Goal: Use online tool/utility: Utilize a website feature to perform a specific function

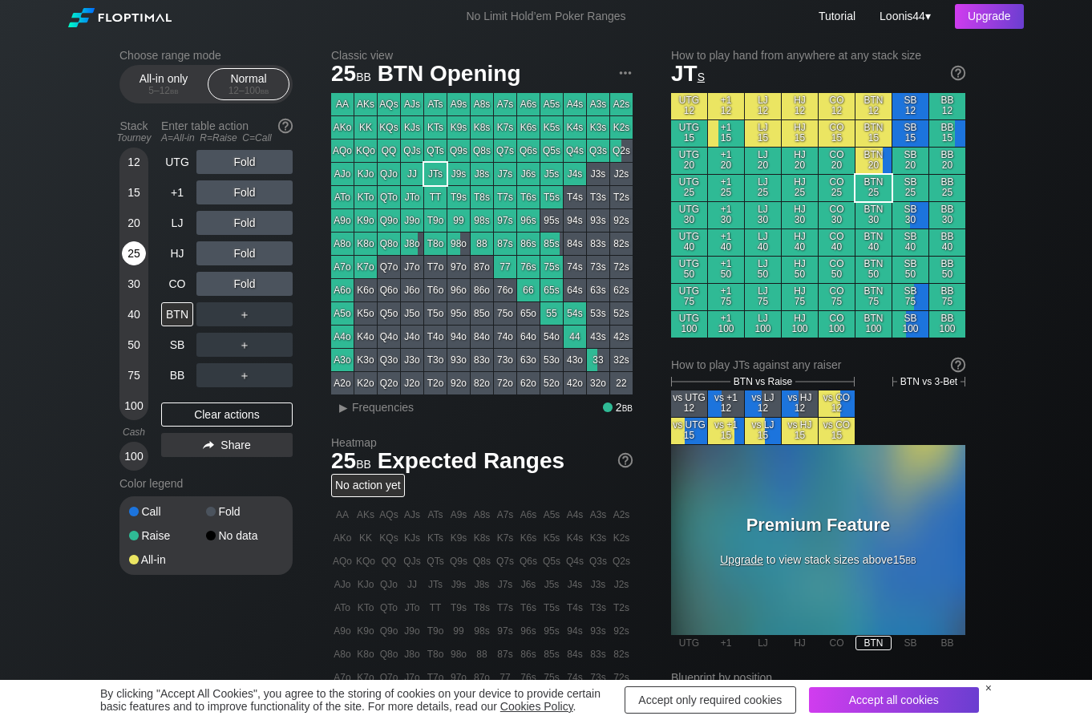
click at [136, 253] on div "25" at bounding box center [134, 253] width 24 height 24
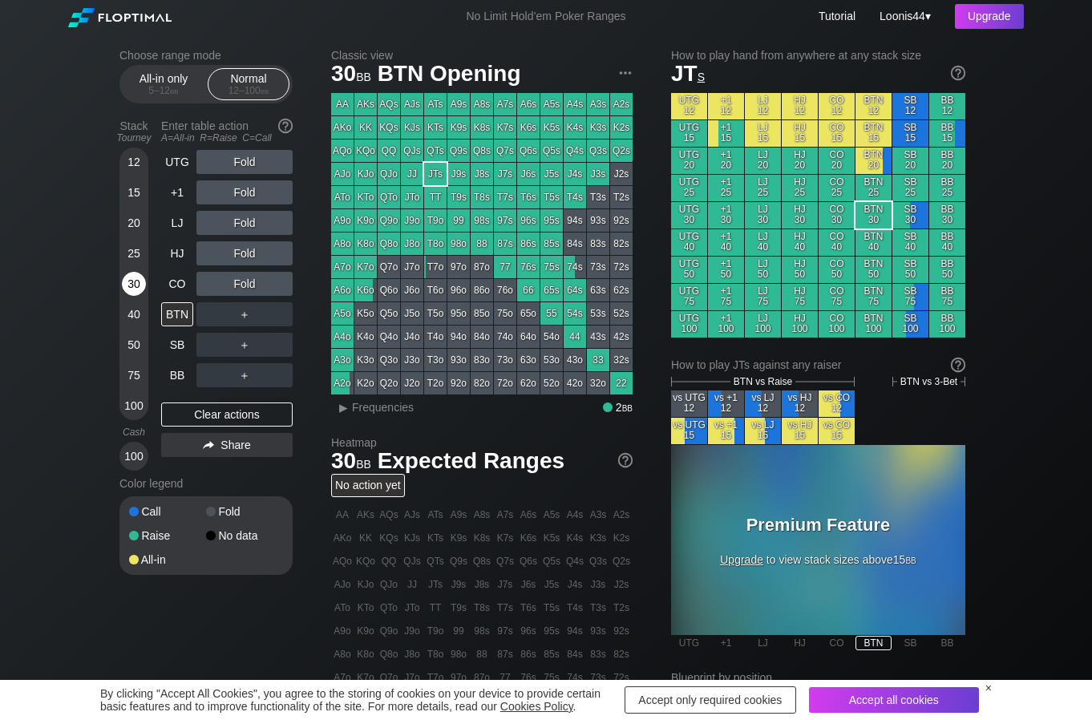
click at [131, 277] on div "30" at bounding box center [134, 284] width 24 height 24
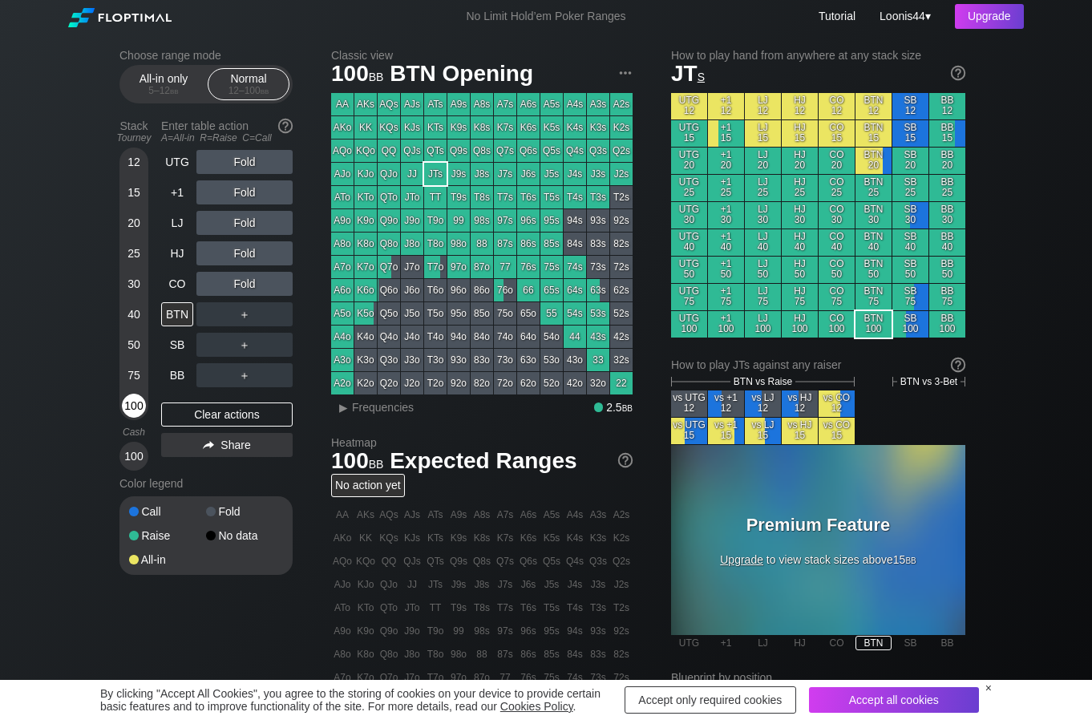
click at [131, 410] on div "100" at bounding box center [134, 406] width 24 height 24
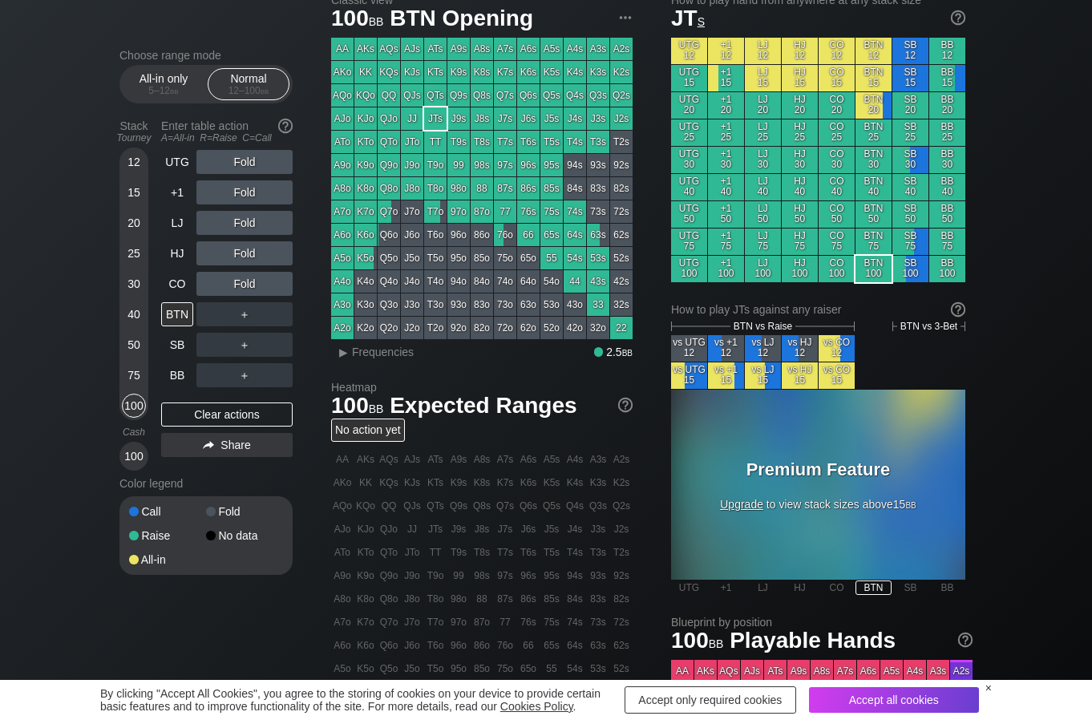
scroll to position [80, 0]
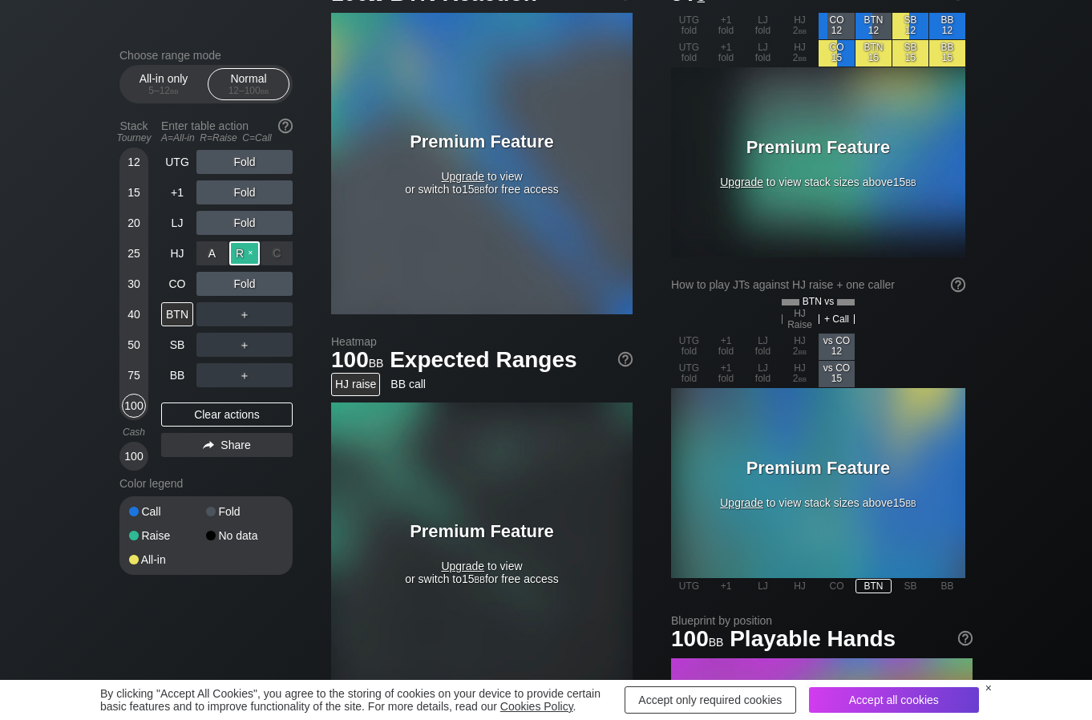
click at [247, 253] on div "R ✕" at bounding box center [244, 253] width 31 height 24
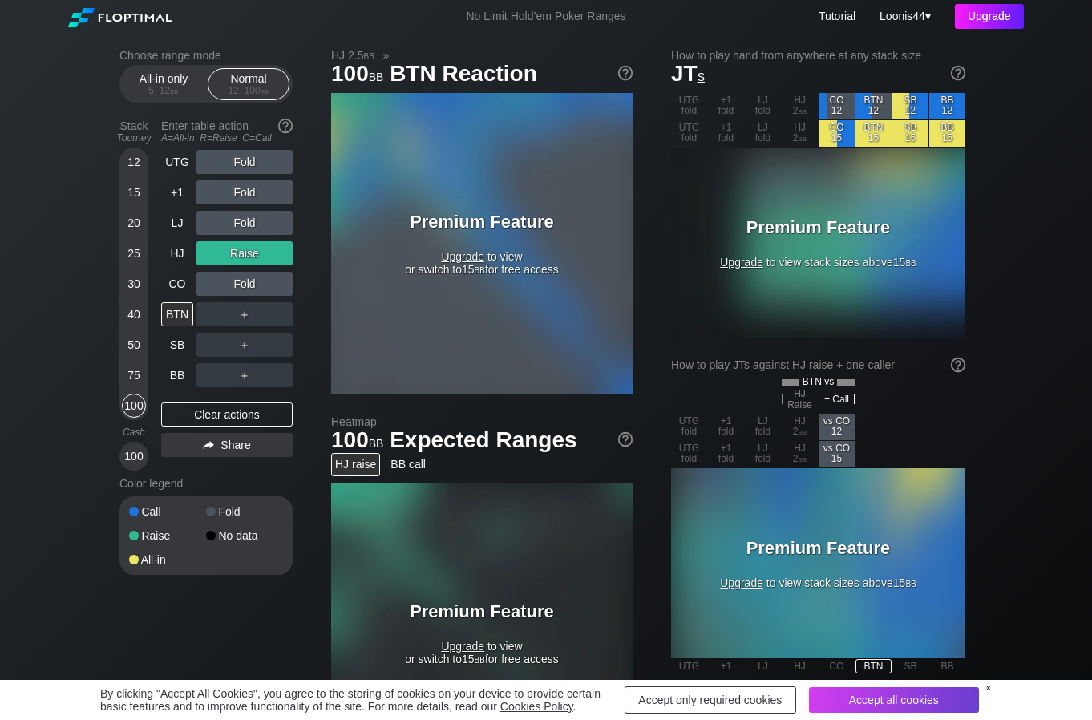
click at [1002, 17] on div "Upgrade" at bounding box center [989, 16] width 69 height 25
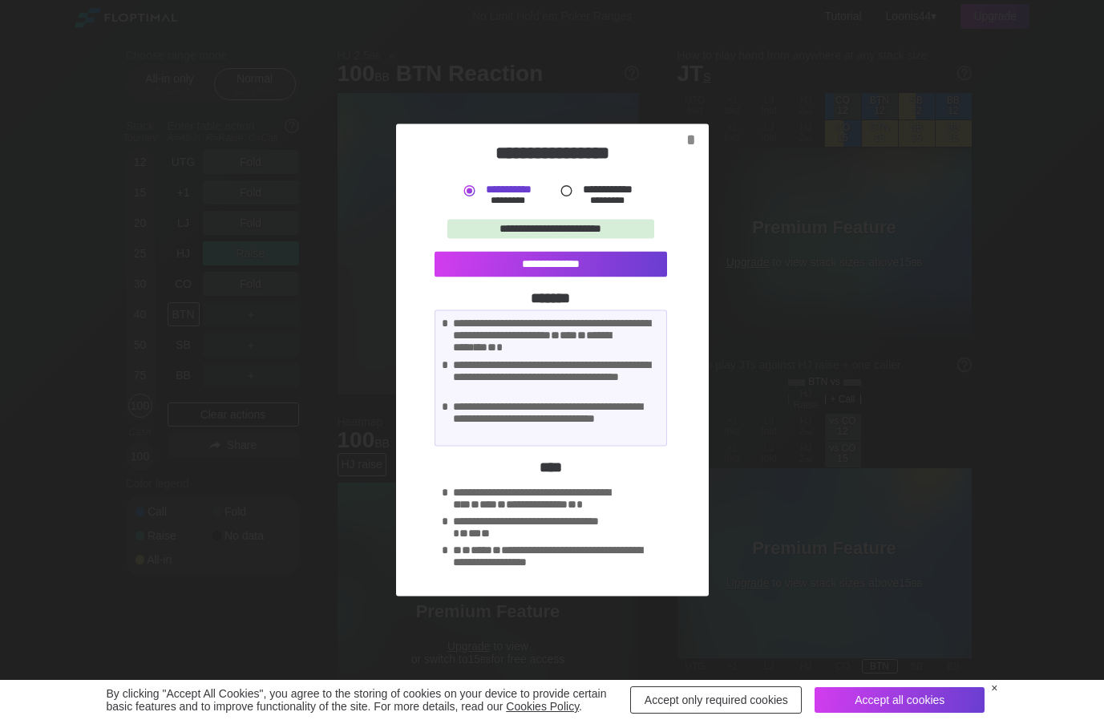
click at [564, 191] on div at bounding box center [566, 191] width 17 height 17
click at [686, 137] on div "*" at bounding box center [691, 140] width 22 height 18
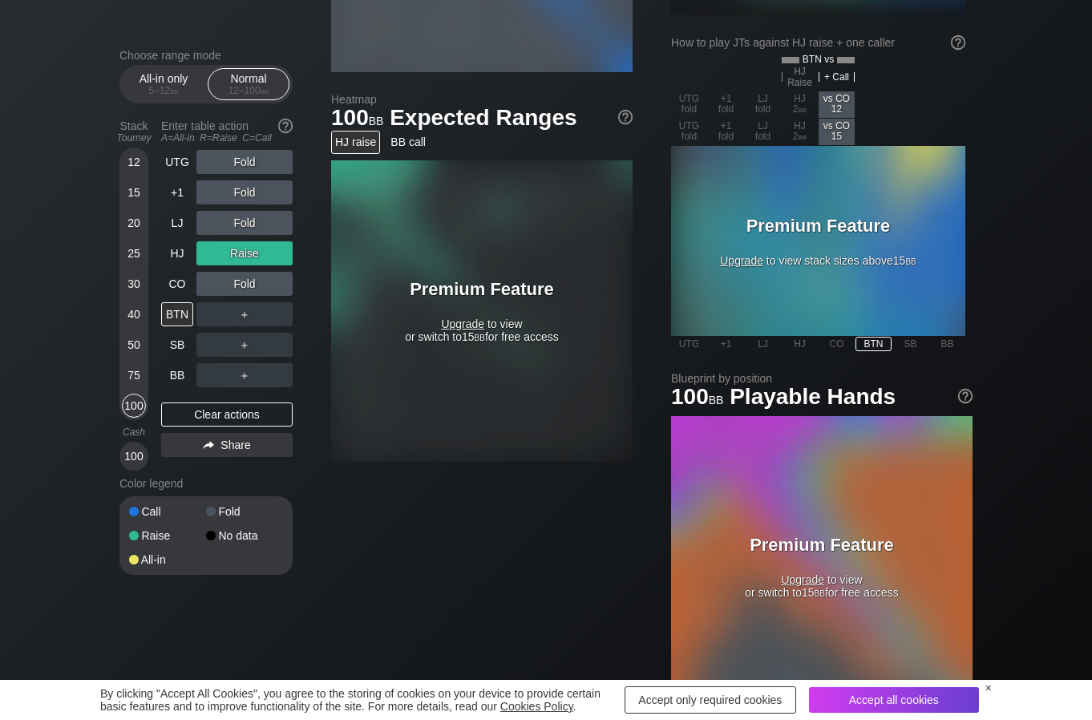
scroll to position [321, 0]
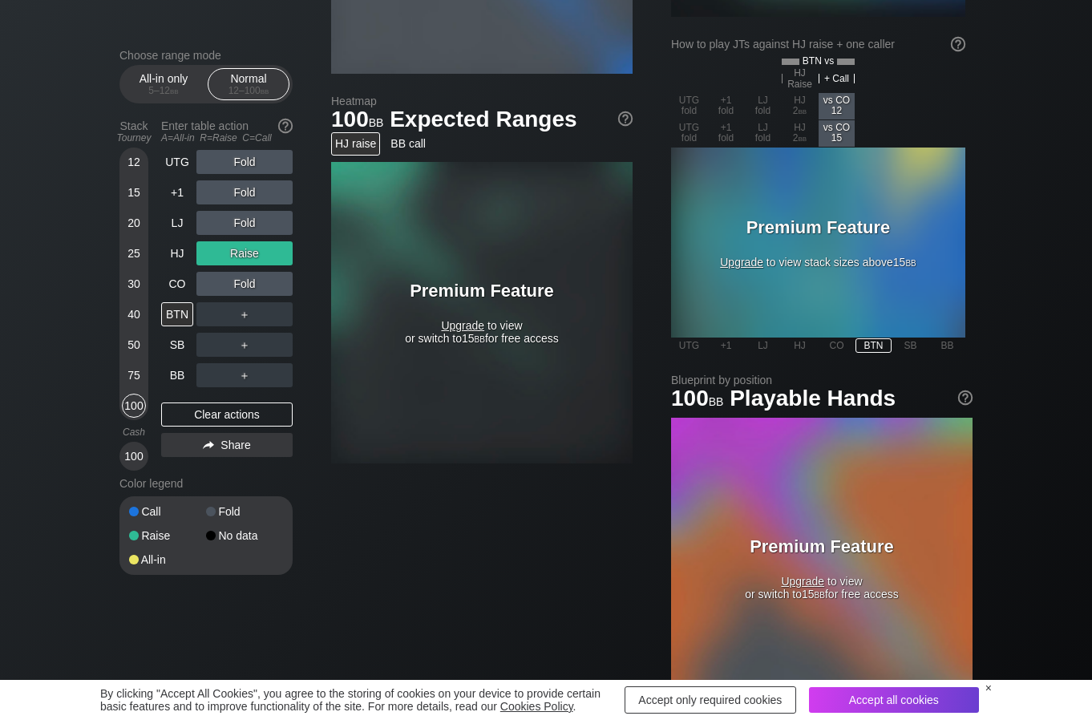
click at [926, 701] on div "Accept all cookies" at bounding box center [894, 700] width 170 height 26
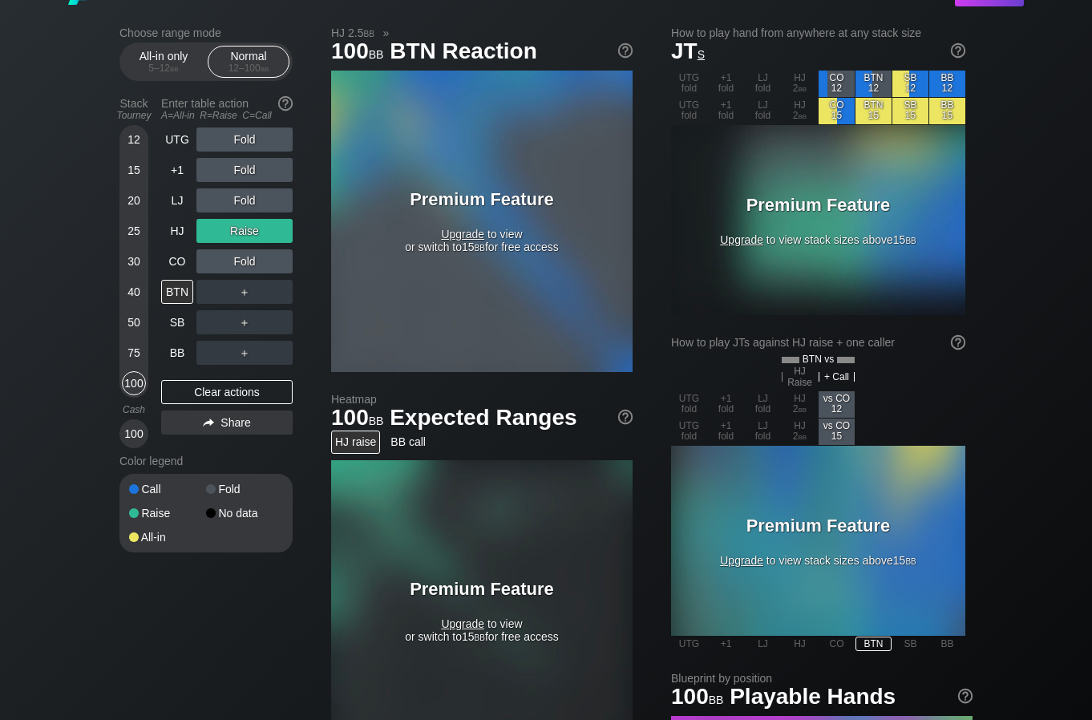
scroll to position [0, 0]
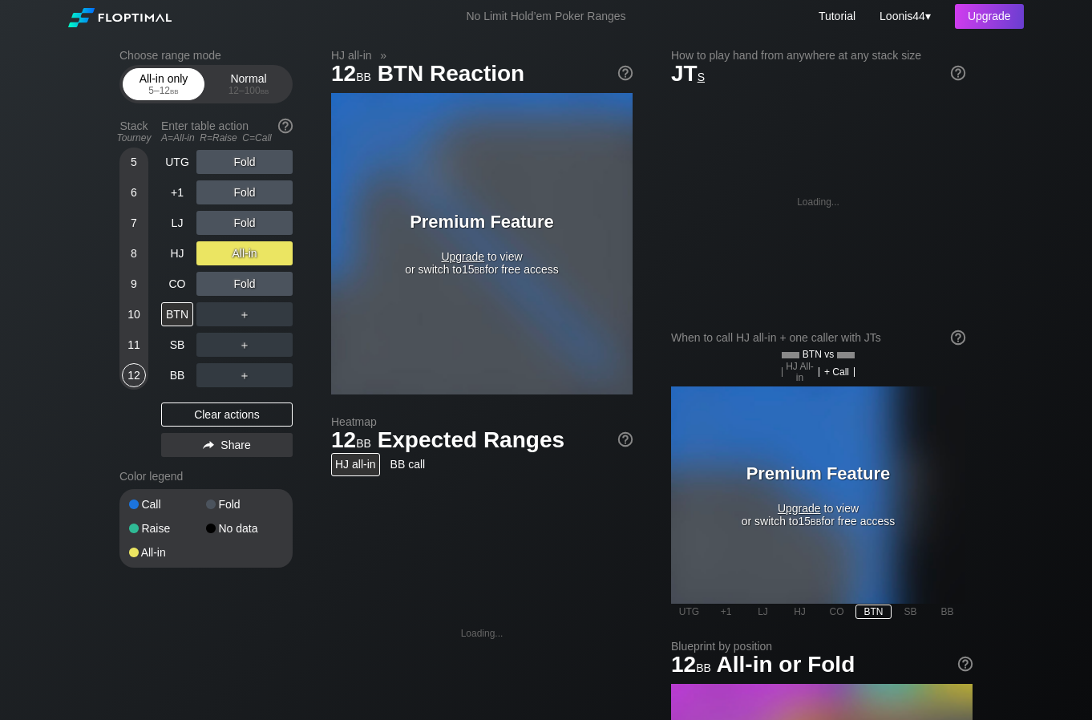
click at [187, 87] on div "5 – 12 bb" at bounding box center [163, 90] width 67 height 11
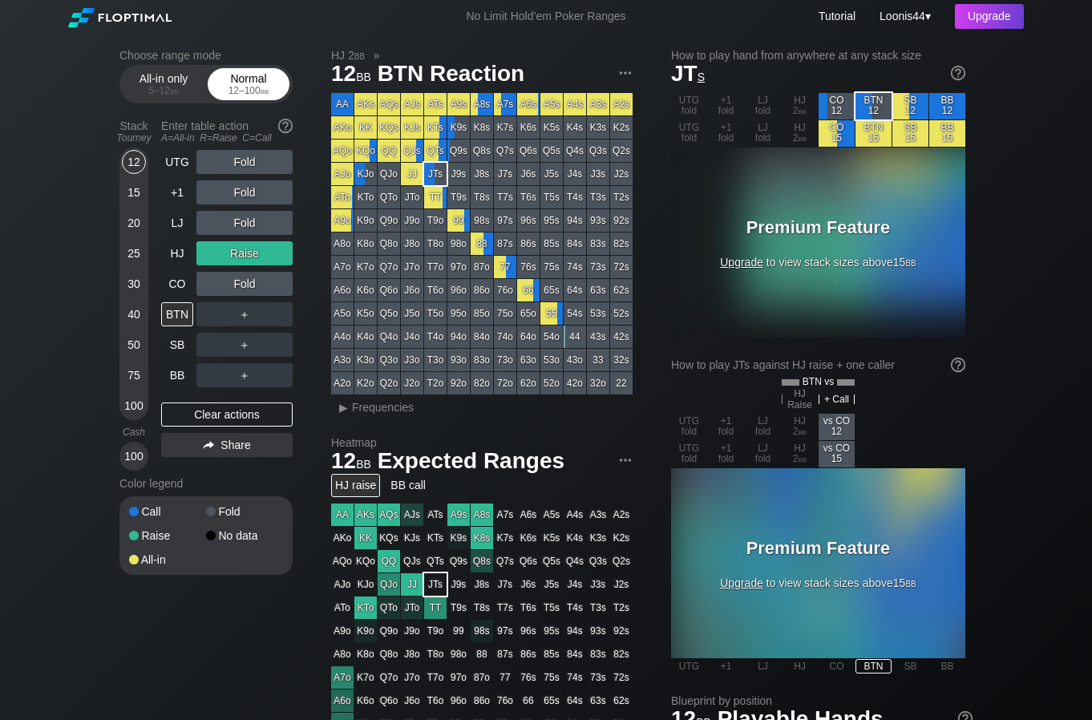
click at [231, 91] on div "12 – 100 bb" at bounding box center [248, 90] width 67 height 11
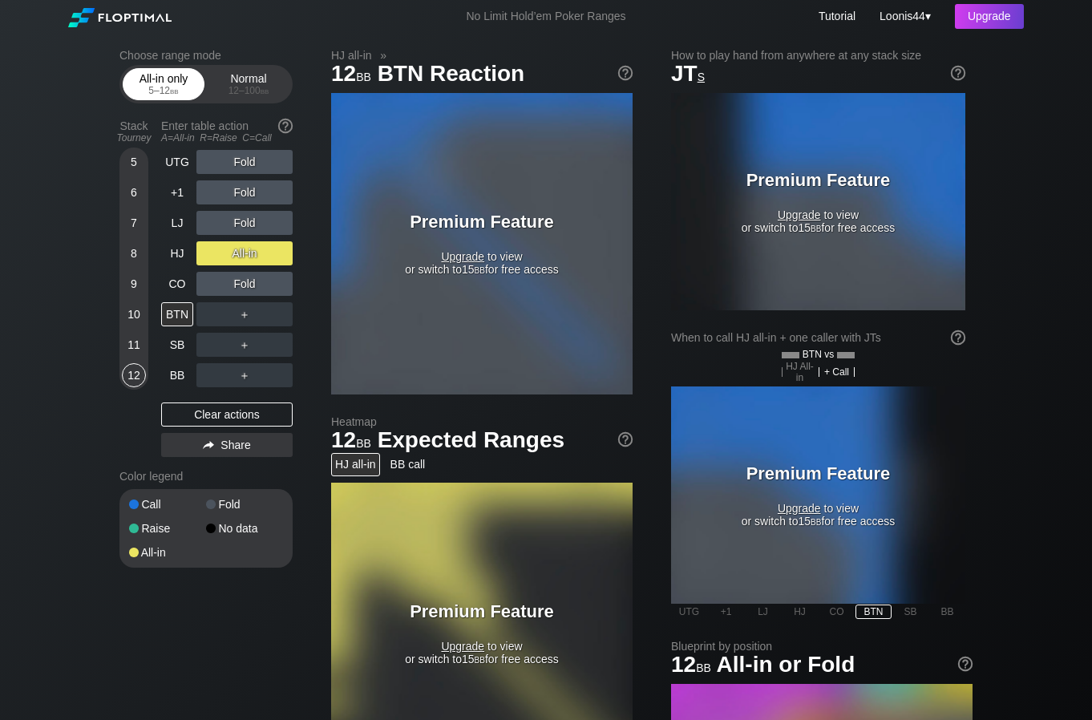
click at [164, 84] on div "All-in only 5 – 12 bb" at bounding box center [164, 84] width 74 height 30
click at [261, 96] on div "Normal 12 – 100 bb" at bounding box center [249, 84] width 74 height 30
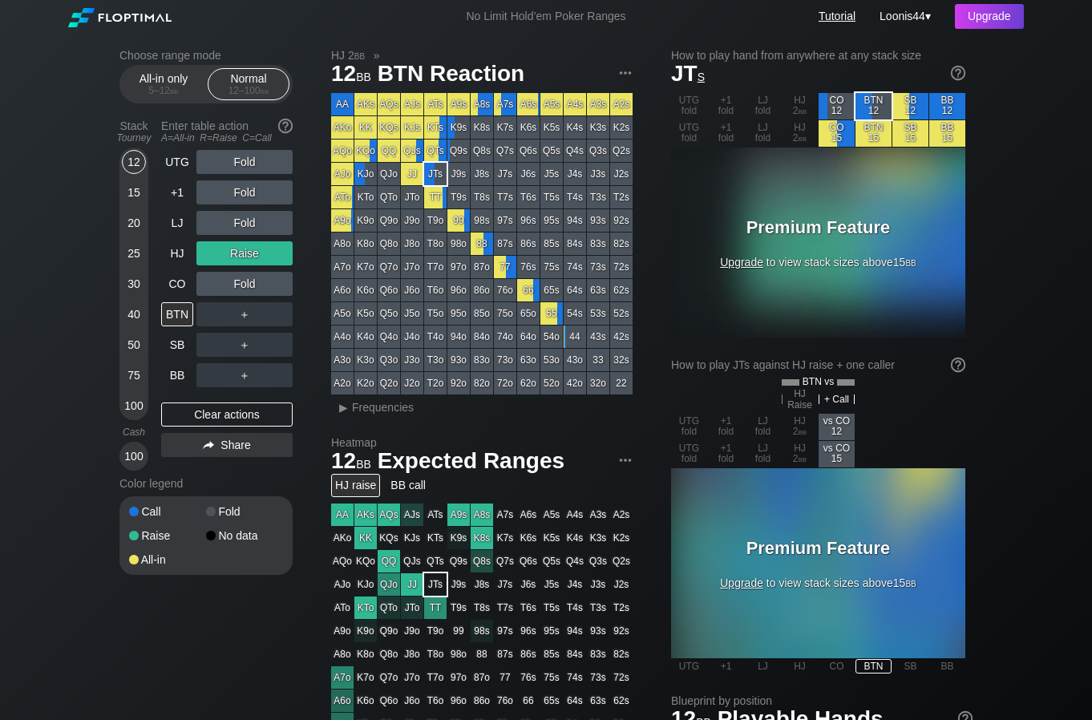
click at [837, 18] on link "Tutorial" at bounding box center [836, 16] width 37 height 13
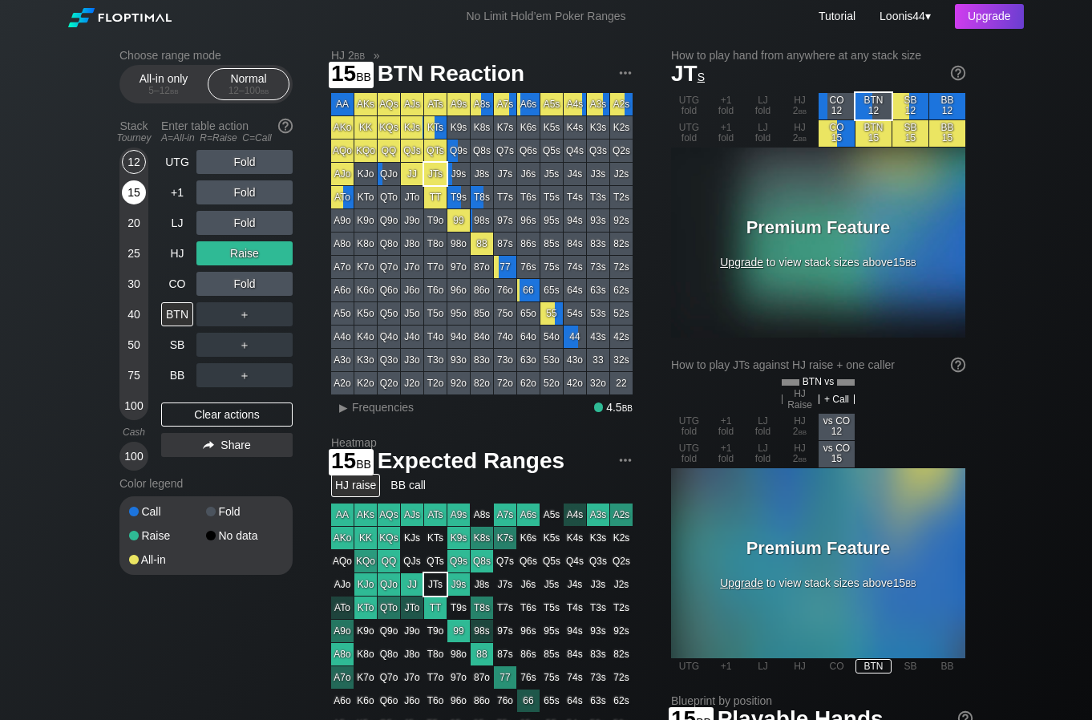
click at [135, 192] on div "15" at bounding box center [134, 192] width 24 height 24
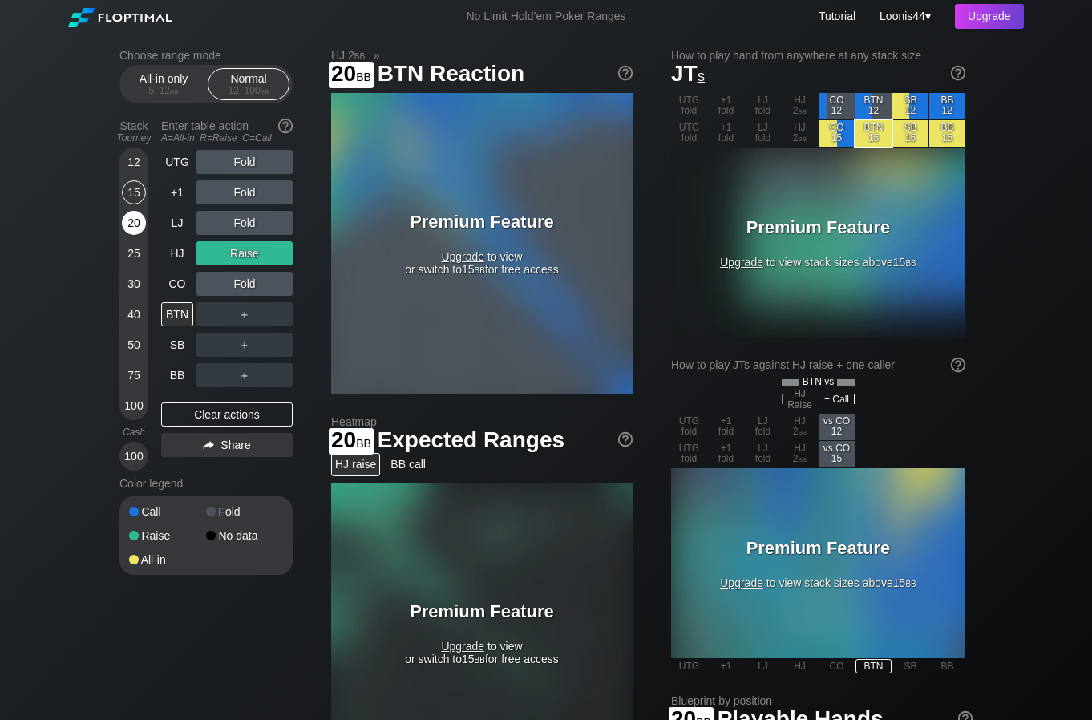
click at [124, 227] on div "20" at bounding box center [134, 223] width 24 height 24
drag, startPoint x: 124, startPoint y: 253, endPoint x: 130, endPoint y: 262, distance: 11.1
click at [127, 259] on div "25" at bounding box center [134, 253] width 24 height 24
drag, startPoint x: 133, startPoint y: 290, endPoint x: 134, endPoint y: 301, distance: 10.5
click at [133, 294] on div "30" at bounding box center [134, 284] width 24 height 24
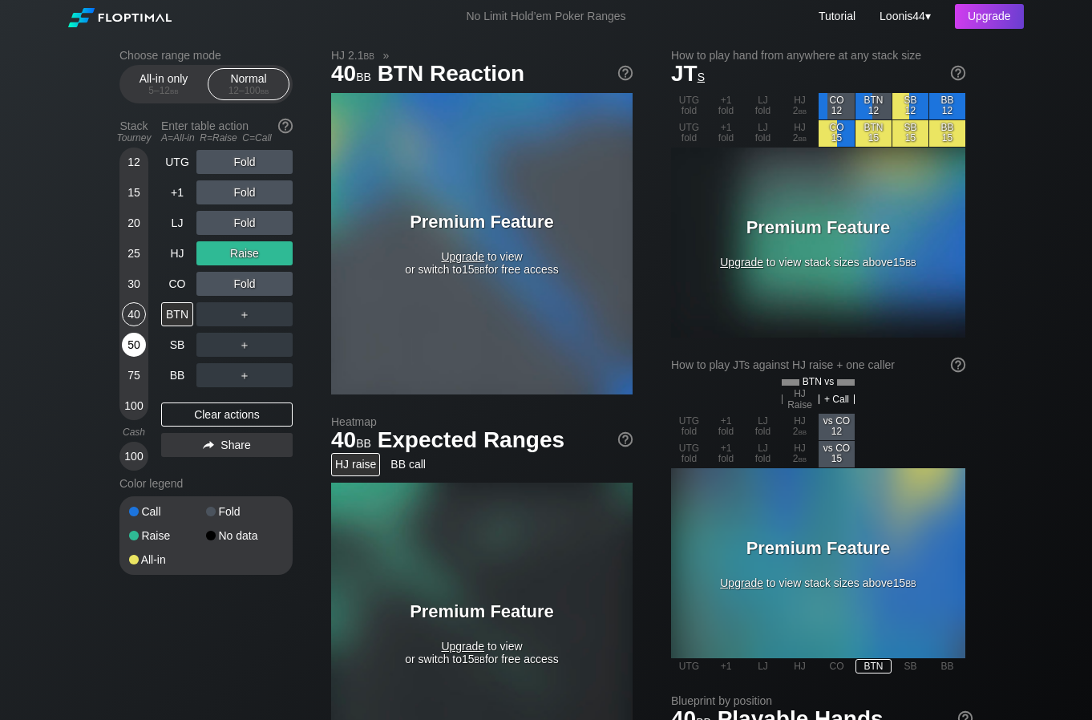
drag, startPoint x: 131, startPoint y: 317, endPoint x: 131, endPoint y: 337, distance: 20.1
click at [130, 325] on div "40" at bounding box center [134, 314] width 24 height 24
drag, startPoint x: 127, startPoint y: 357, endPoint x: 129, endPoint y: 367, distance: 10.5
click at [127, 362] on div "50" at bounding box center [134, 348] width 24 height 30
drag, startPoint x: 131, startPoint y: 378, endPoint x: 123, endPoint y: 394, distance: 18.6
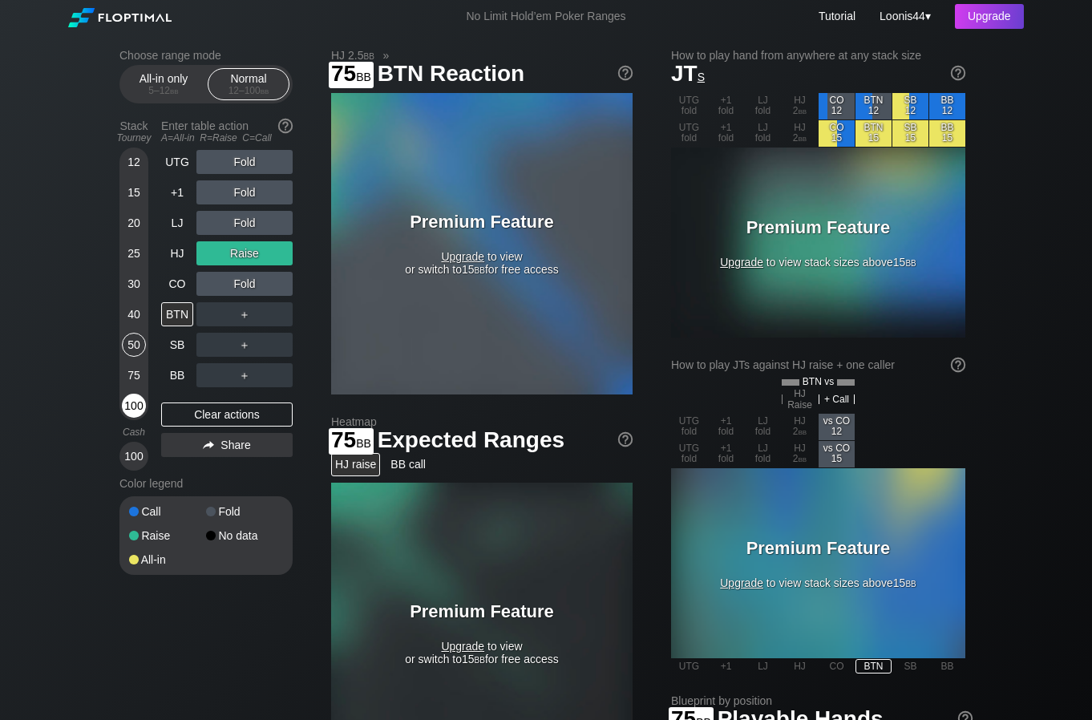
click at [127, 386] on div "75" at bounding box center [134, 378] width 24 height 30
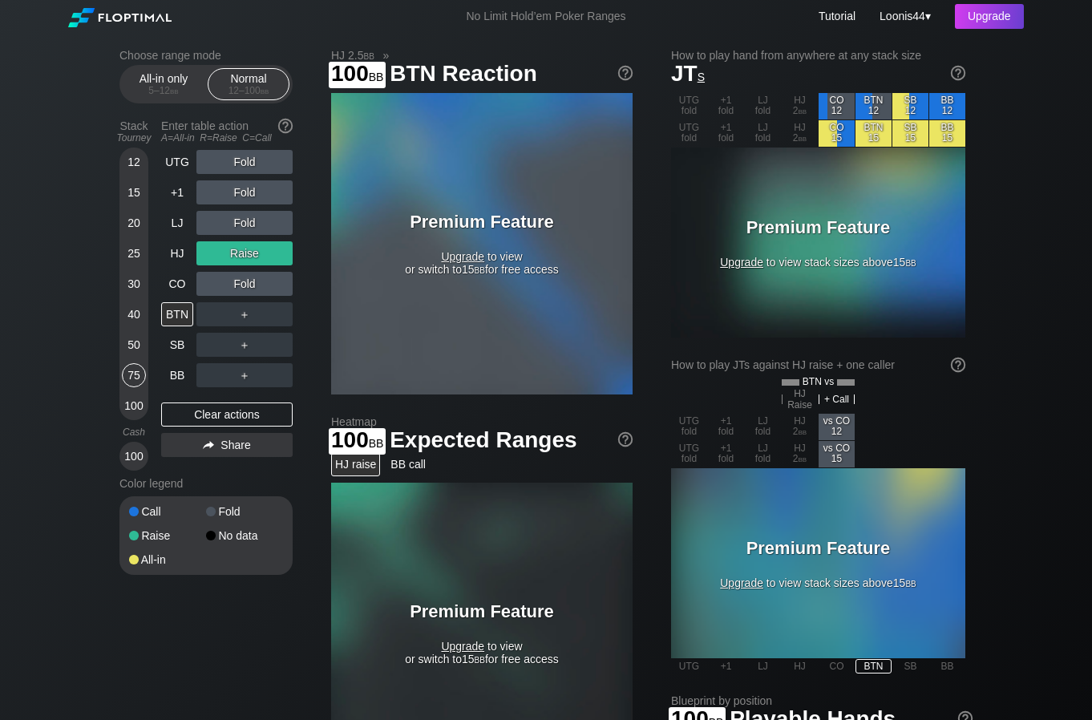
drag, startPoint x: 120, startPoint y: 403, endPoint x: 123, endPoint y: 414, distance: 10.9
click at [120, 406] on div "12 15 20 25 30 40 50 75 100" at bounding box center [133, 283] width 29 height 273
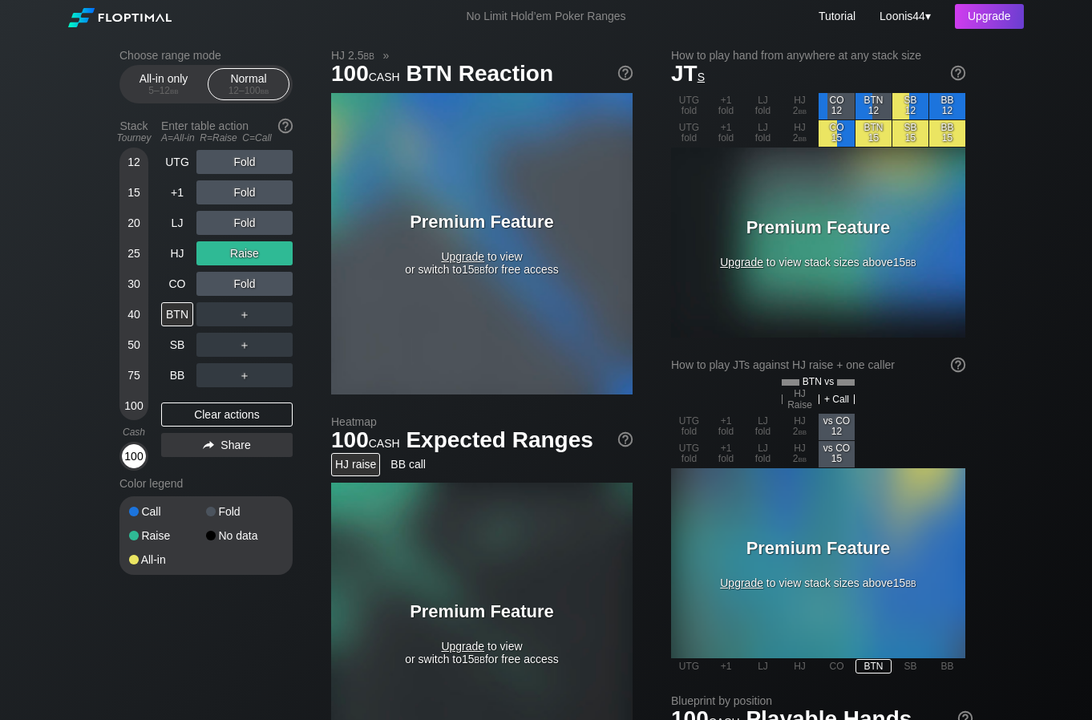
click at [141, 458] on div "100" at bounding box center [134, 456] width 24 height 24
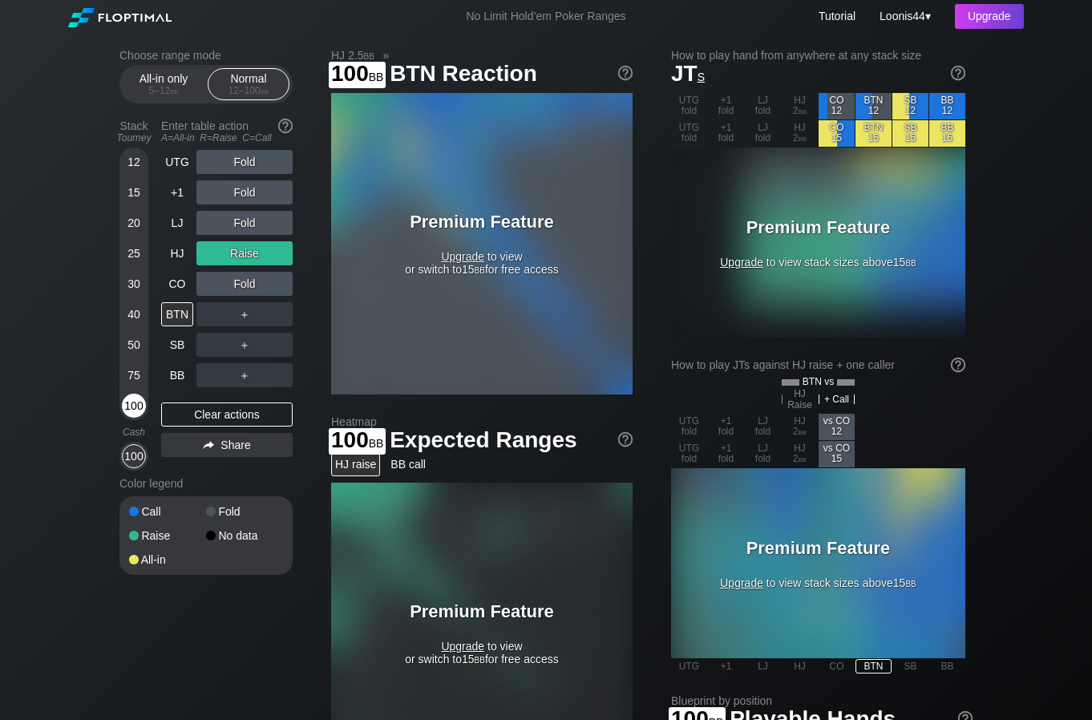
click at [133, 401] on div "100" at bounding box center [134, 406] width 24 height 24
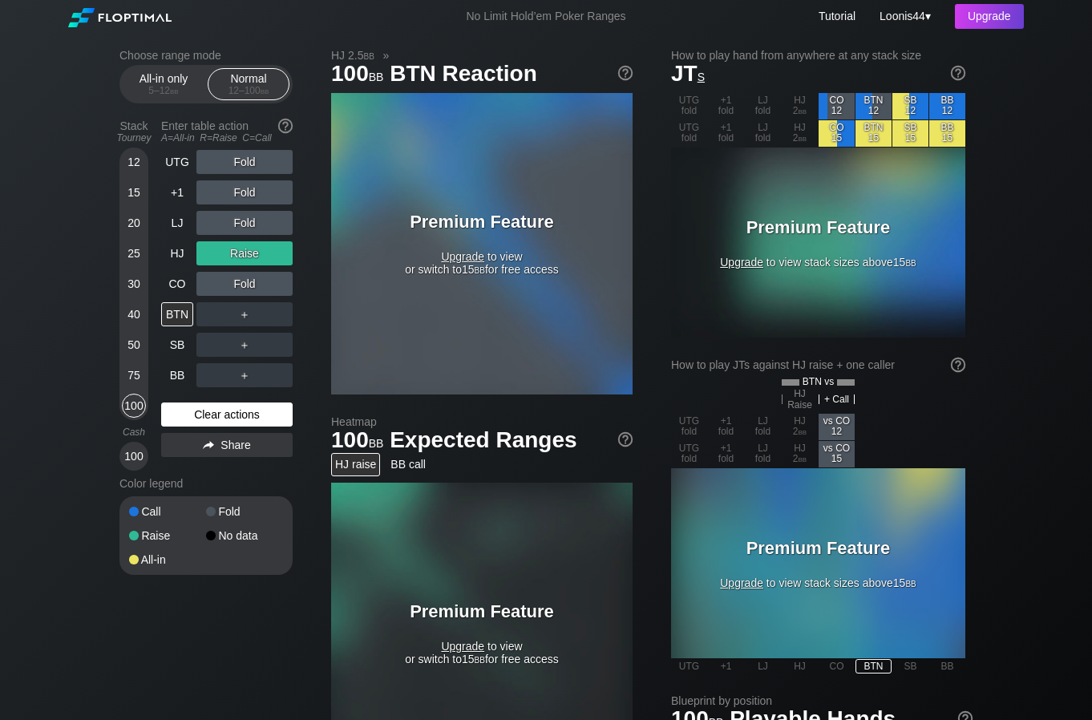
click at [231, 418] on div "Clear actions" at bounding box center [226, 414] width 131 height 24
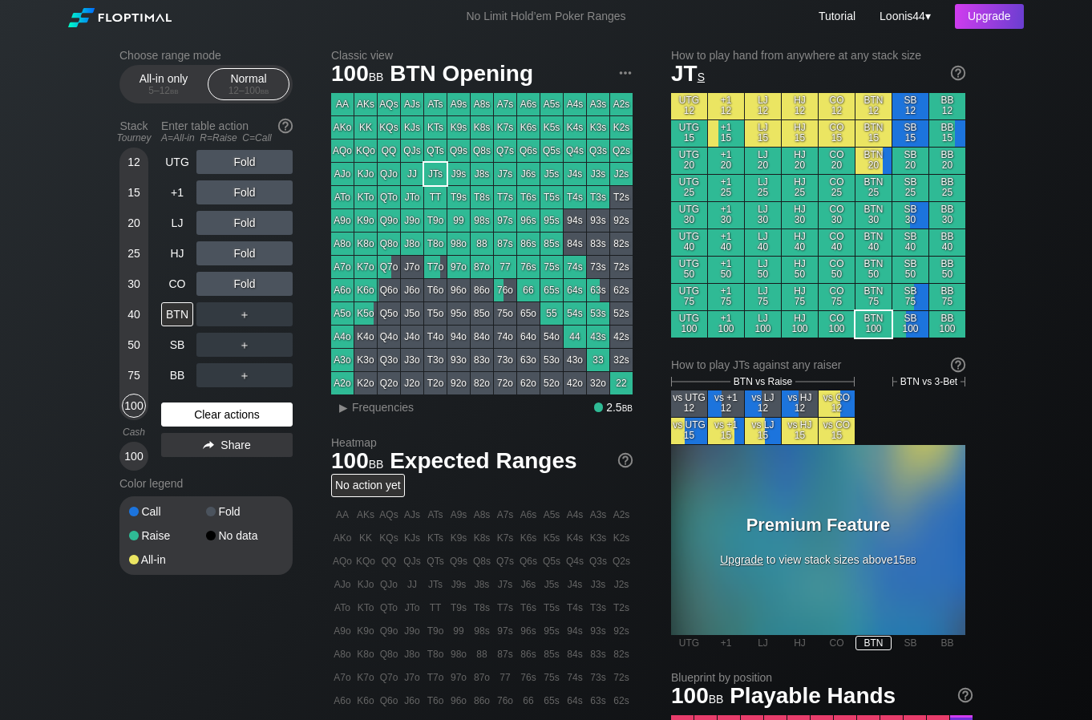
click at [184, 409] on div "Clear actions" at bounding box center [226, 414] width 131 height 24
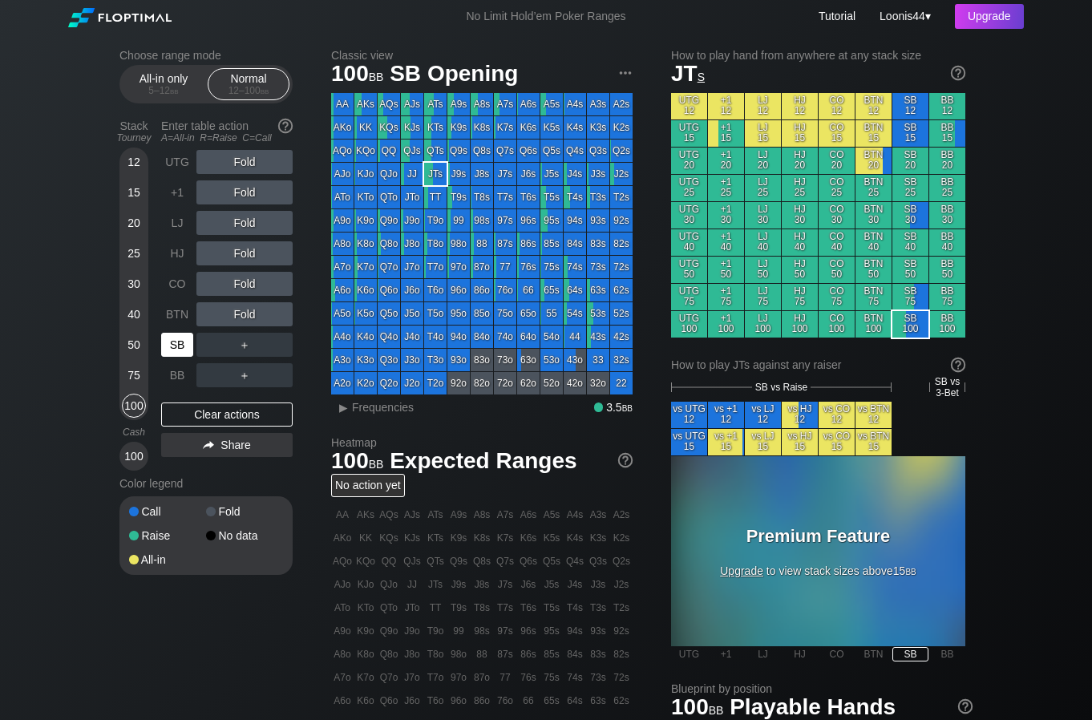
click at [176, 342] on div "SB" at bounding box center [177, 345] width 32 height 24
click at [356, 405] on span "Frequencies" at bounding box center [383, 407] width 62 height 13
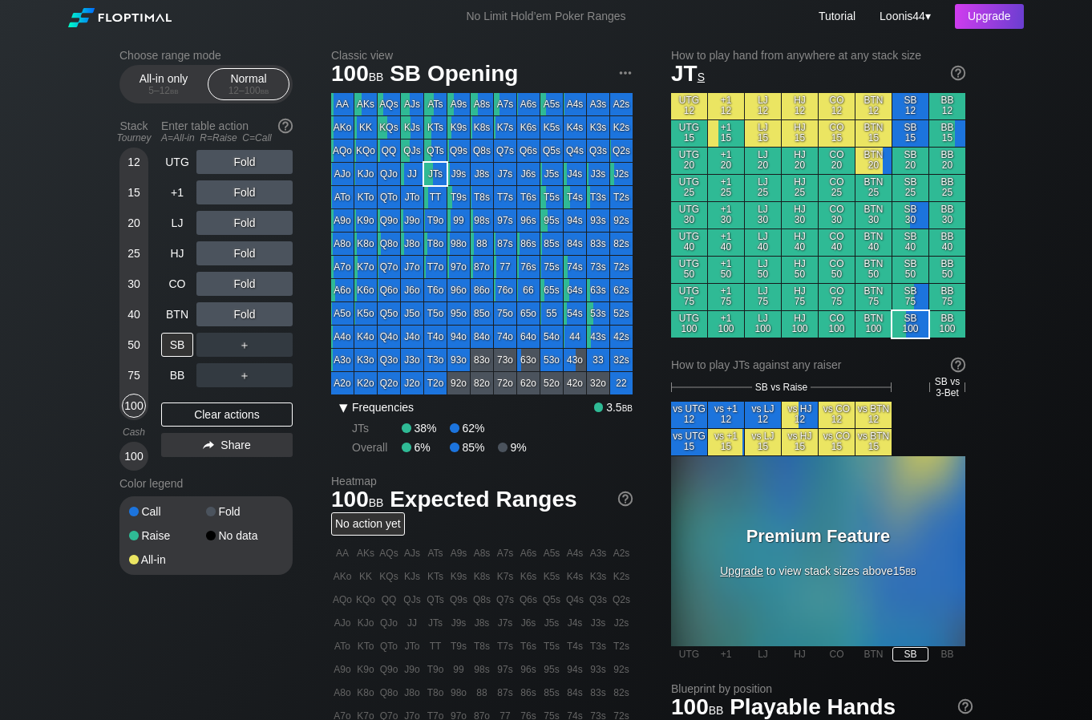
click at [379, 409] on span "Frequencies" at bounding box center [383, 407] width 62 height 13
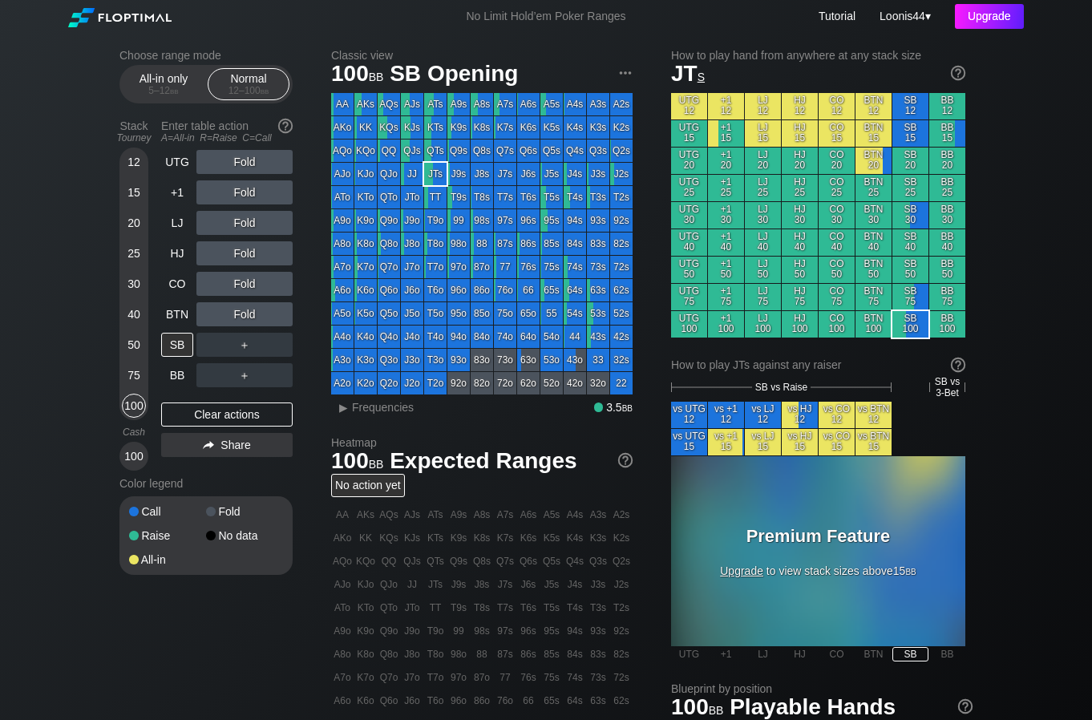
click at [997, 21] on div "Upgrade" at bounding box center [989, 16] width 69 height 25
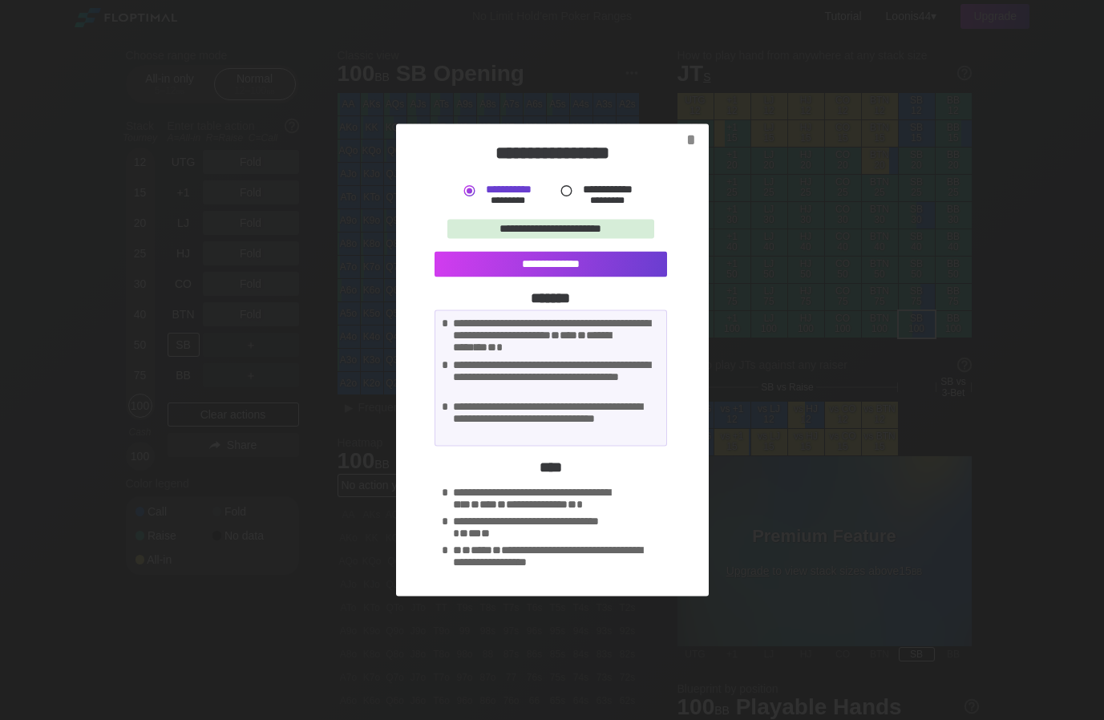
drag, startPoint x: 551, startPoint y: 188, endPoint x: 559, endPoint y: 190, distance: 8.2
click at [552, 188] on div "**********" at bounding box center [550, 195] width 232 height 23
click at [564, 192] on div at bounding box center [566, 191] width 17 height 17
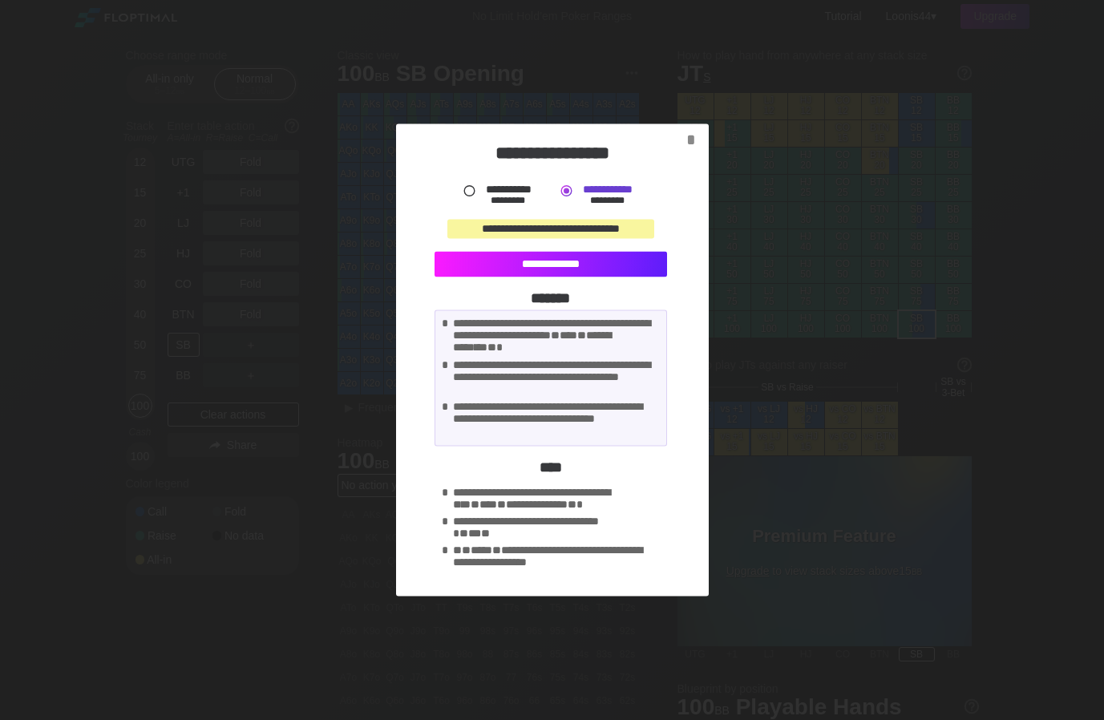
click at [552, 265] on div "**********" at bounding box center [550, 265] width 232 height 26
click at [687, 133] on div "*" at bounding box center [691, 140] width 22 height 18
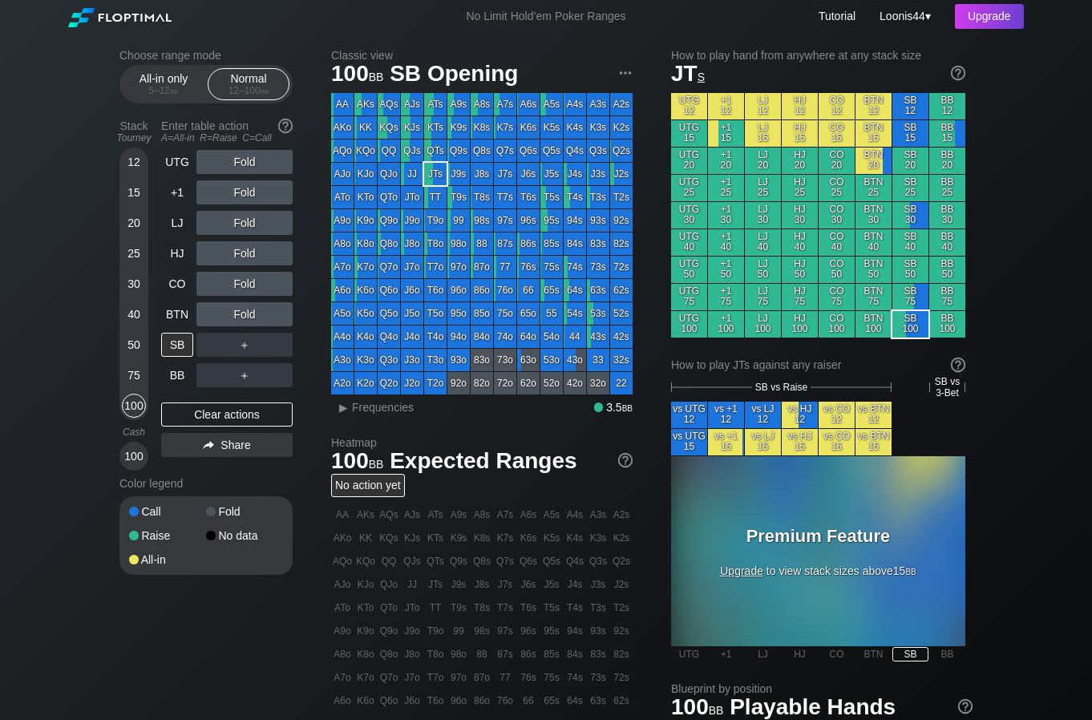
click at [136, 16] on img at bounding box center [119, 17] width 103 height 19
click at [131, 17] on img at bounding box center [119, 17] width 103 height 19
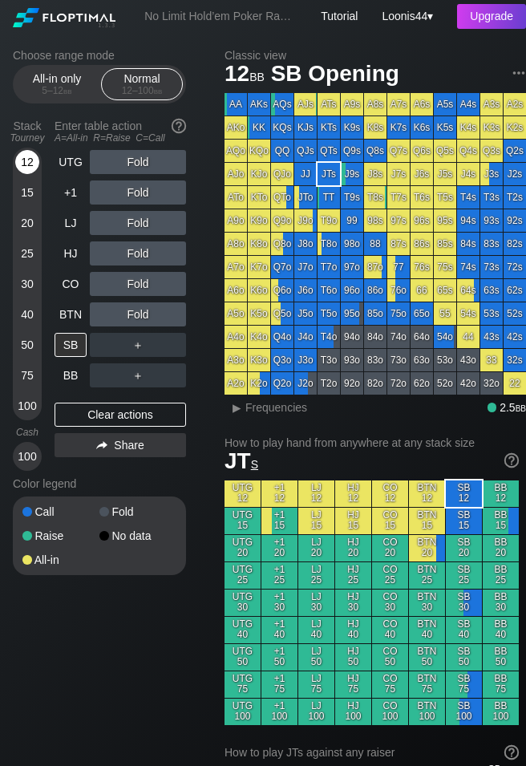
click at [26, 161] on div "12" at bounding box center [27, 162] width 24 height 24
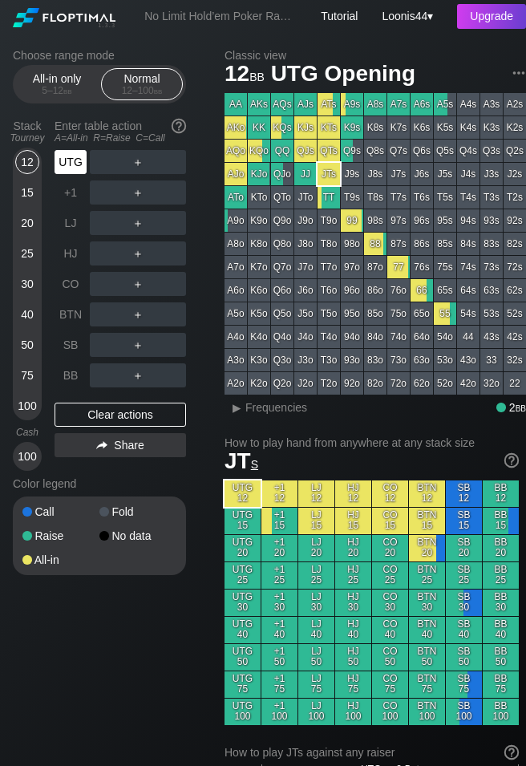
click at [75, 164] on div "UTG" at bounding box center [71, 162] width 32 height 24
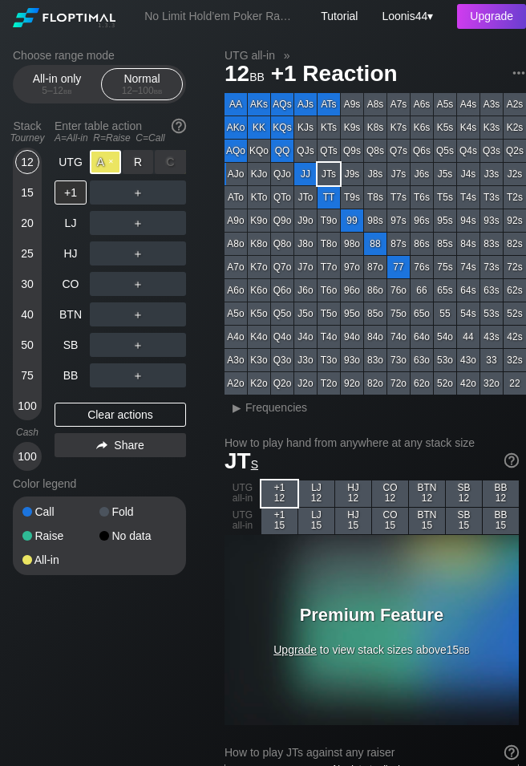
click at [99, 164] on div "A ✕" at bounding box center [105, 162] width 31 height 24
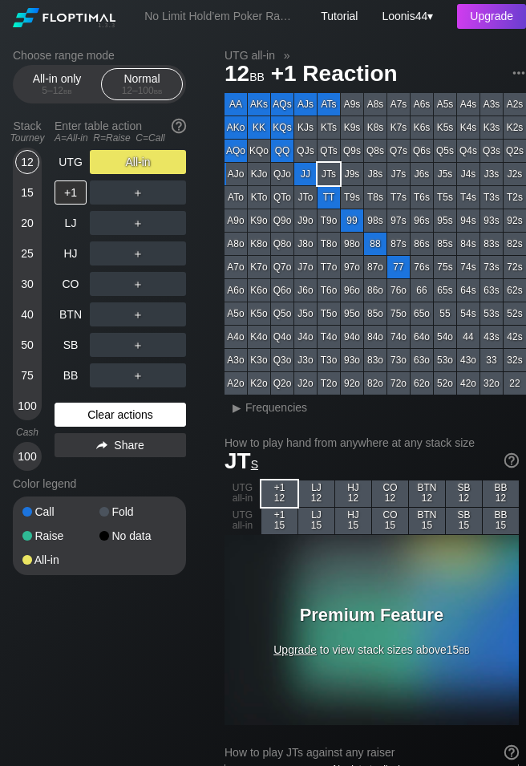
click at [119, 420] on div "Clear actions" at bounding box center [120, 414] width 131 height 24
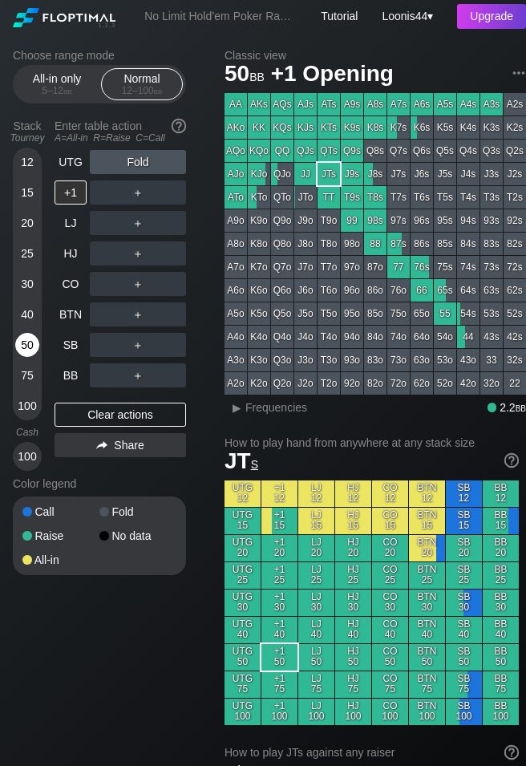
click at [30, 348] on div "50" at bounding box center [27, 345] width 24 height 24
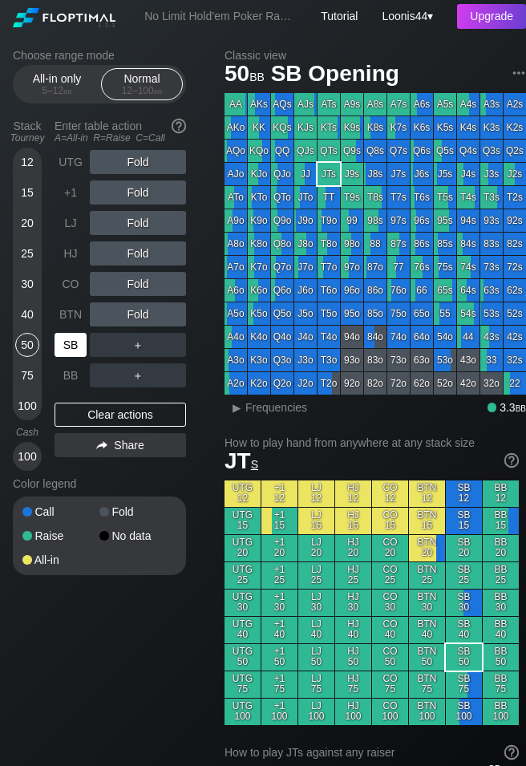
click at [76, 352] on div "SB" at bounding box center [71, 345] width 32 height 24
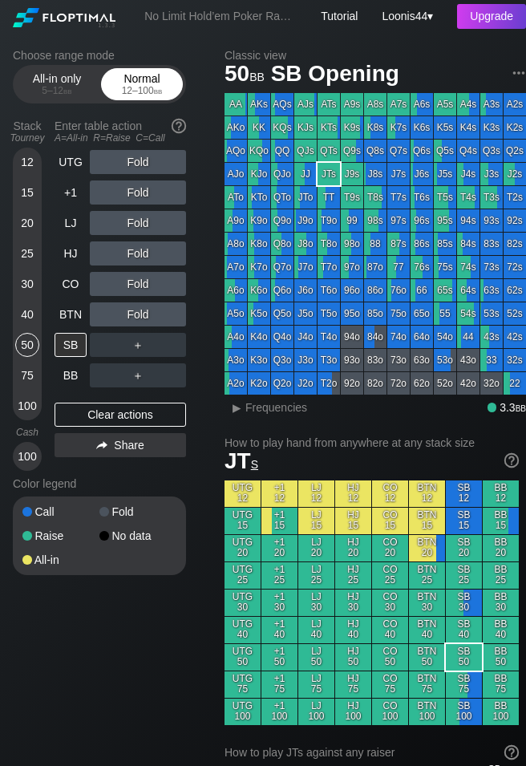
click at [139, 91] on div "12 – 100 bb" at bounding box center [141, 90] width 67 height 11
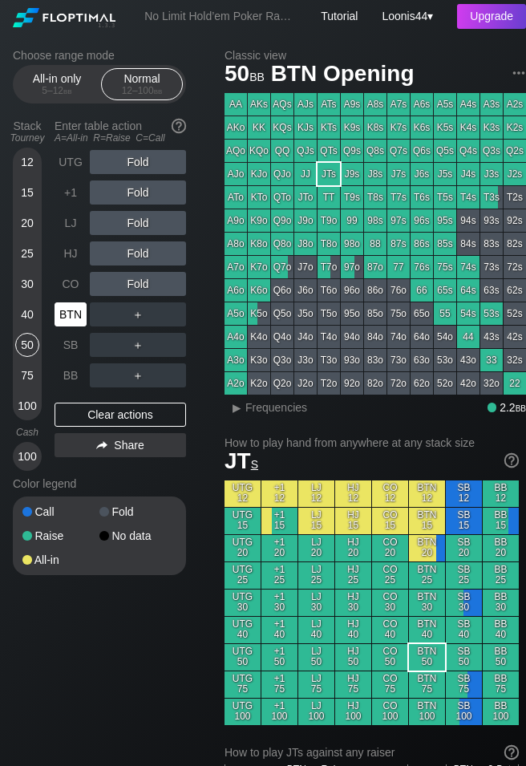
click at [75, 321] on div "BTN" at bounding box center [71, 314] width 32 height 24
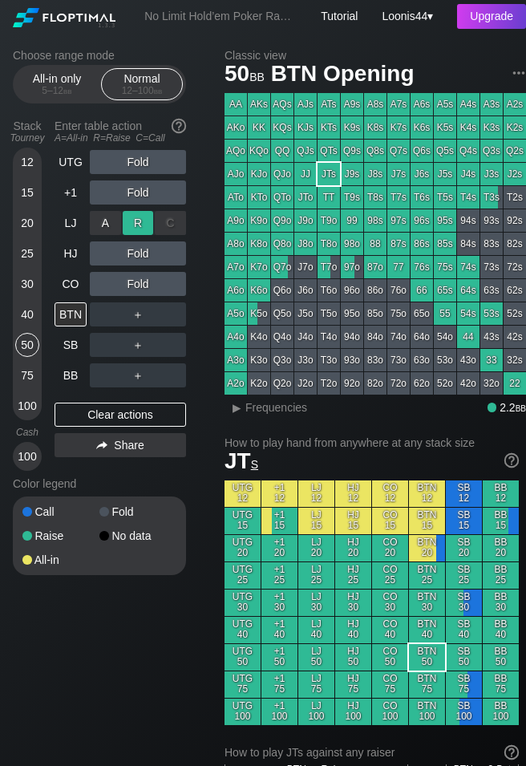
click at [141, 231] on div "A ✕ R ✕ C ✕ Fold" at bounding box center [138, 223] width 96 height 24
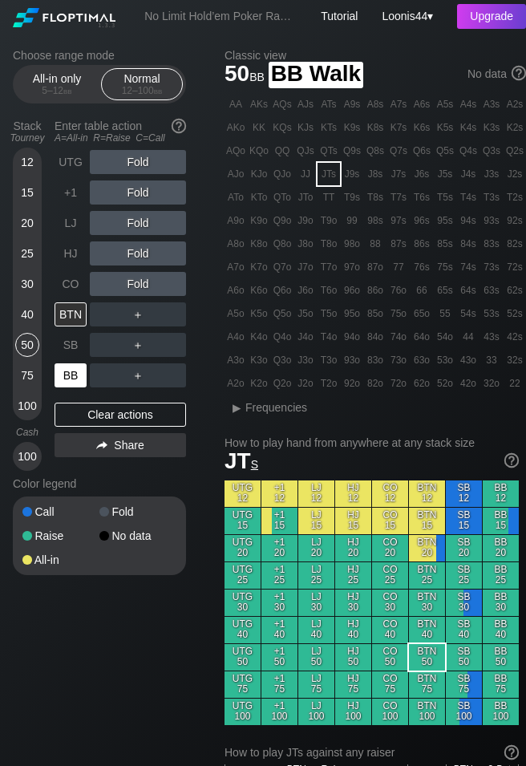
click at [74, 373] on div "BB" at bounding box center [71, 375] width 32 height 24
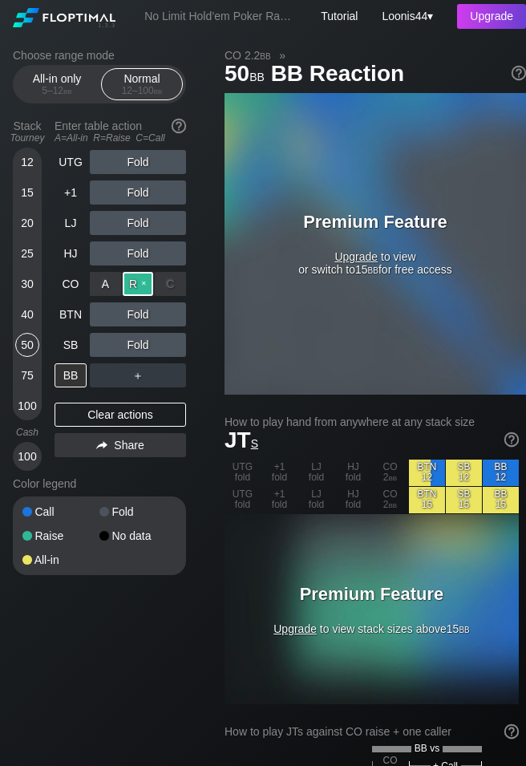
click at [140, 286] on div "R ✕" at bounding box center [138, 284] width 31 height 24
click at [115, 287] on div "A ✕" at bounding box center [105, 284] width 31 height 24
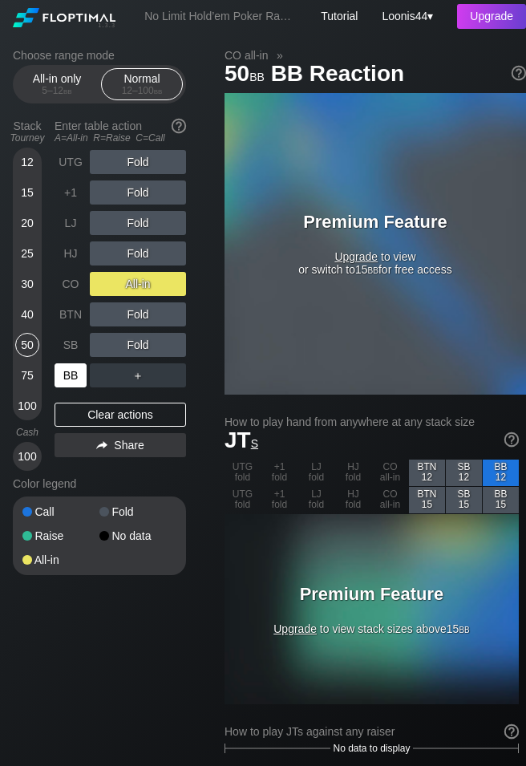
click at [72, 374] on div "BB" at bounding box center [71, 375] width 32 height 24
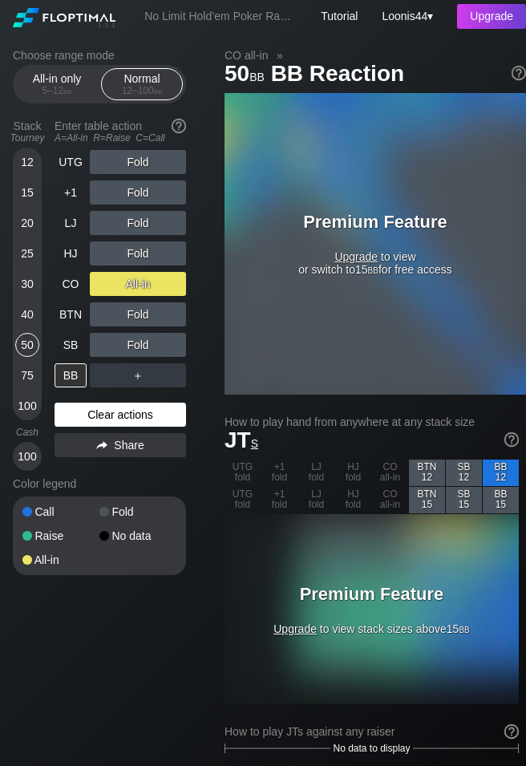
click at [138, 414] on div "Clear actions" at bounding box center [120, 414] width 131 height 24
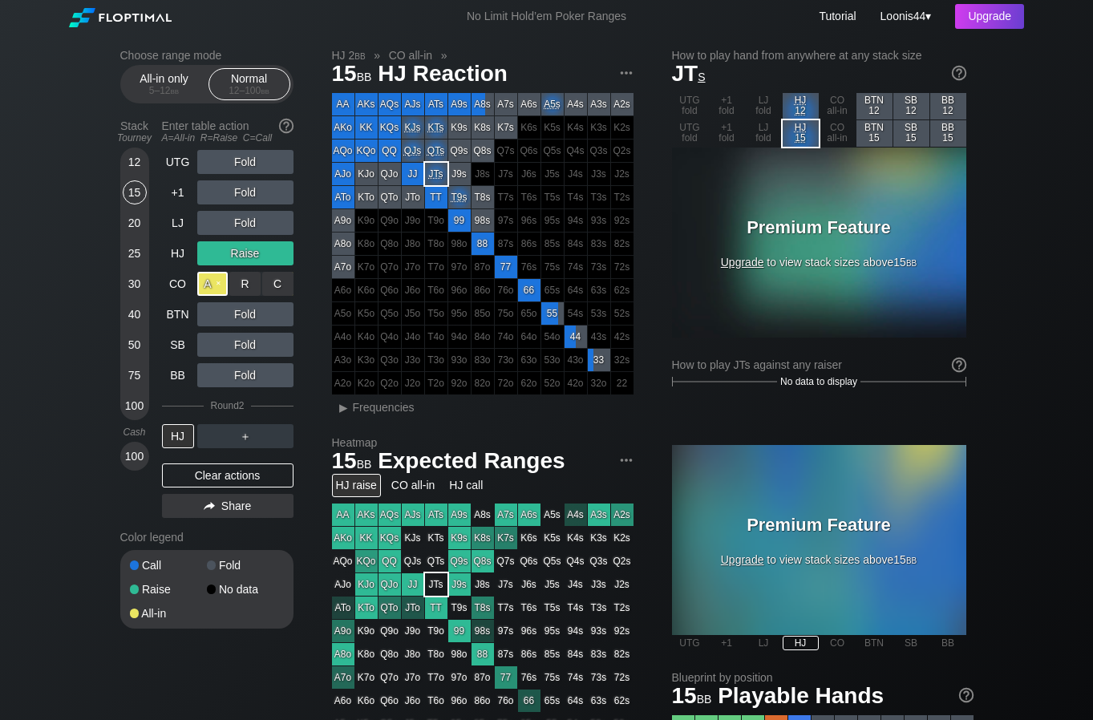
click at [213, 281] on div "A ✕" at bounding box center [212, 284] width 31 height 24
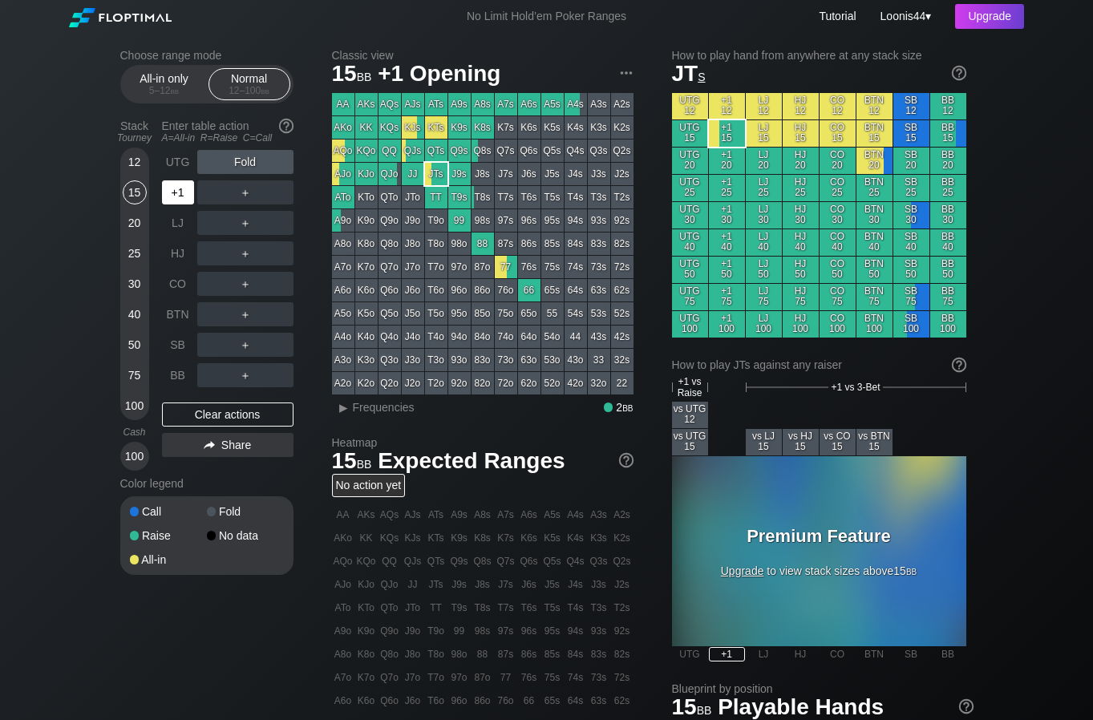
click at [175, 200] on div "+1" at bounding box center [178, 192] width 32 height 24
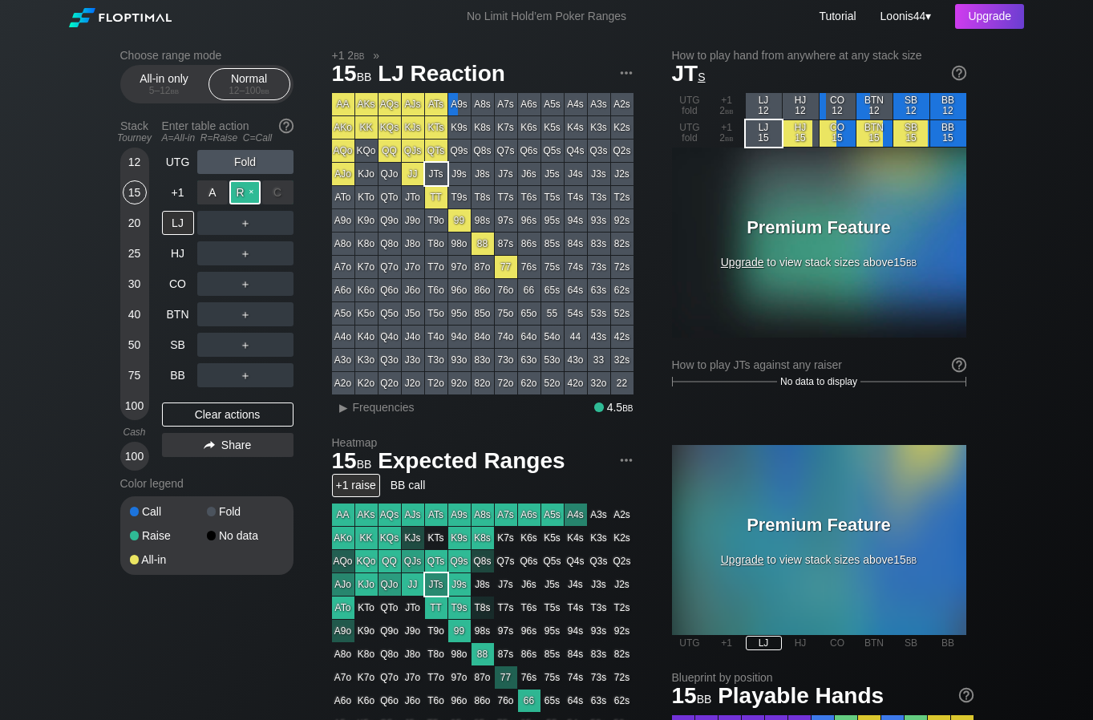
click at [254, 196] on div "R ✕" at bounding box center [244, 192] width 31 height 24
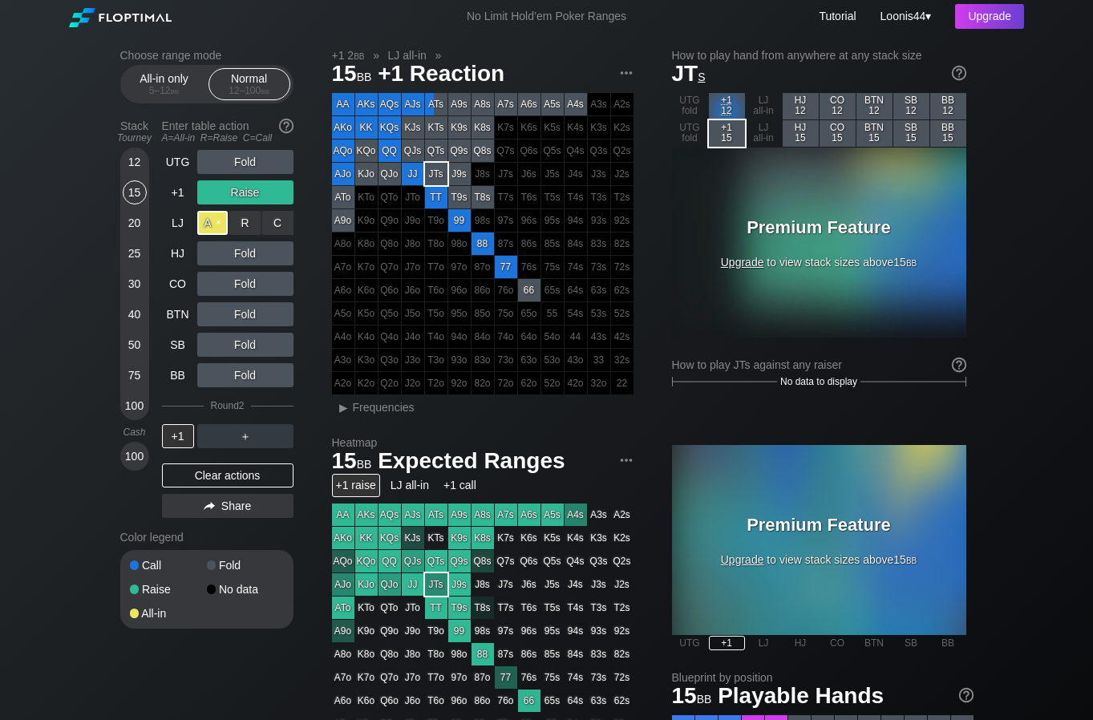
click at [223, 226] on div "A ✕" at bounding box center [212, 223] width 31 height 24
click at [468, 175] on div "J9s" at bounding box center [459, 174] width 22 height 22
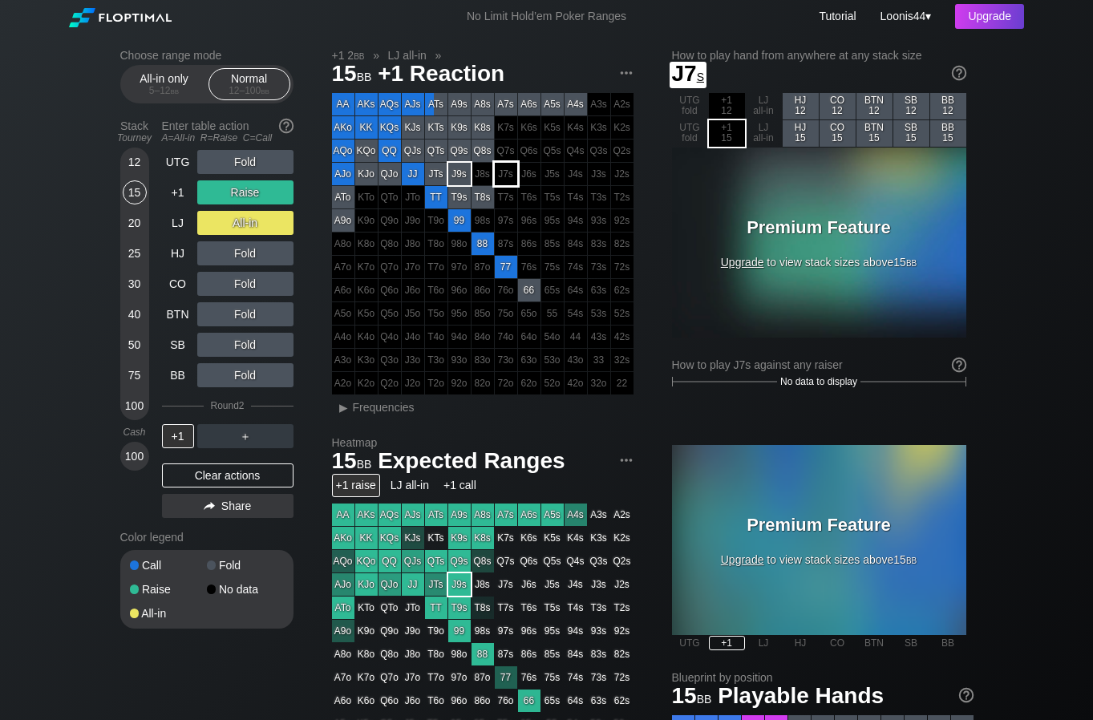
click at [539, 183] on div "J6s" at bounding box center [529, 174] width 22 height 22
click at [438, 325] on div "AA AKs AQs AJs ATs A9s A8s A7s A6s A5s A4s A3s A2s AKo KK KQs KJs KTs K9s K8s K…" at bounding box center [482, 243] width 301 height 301
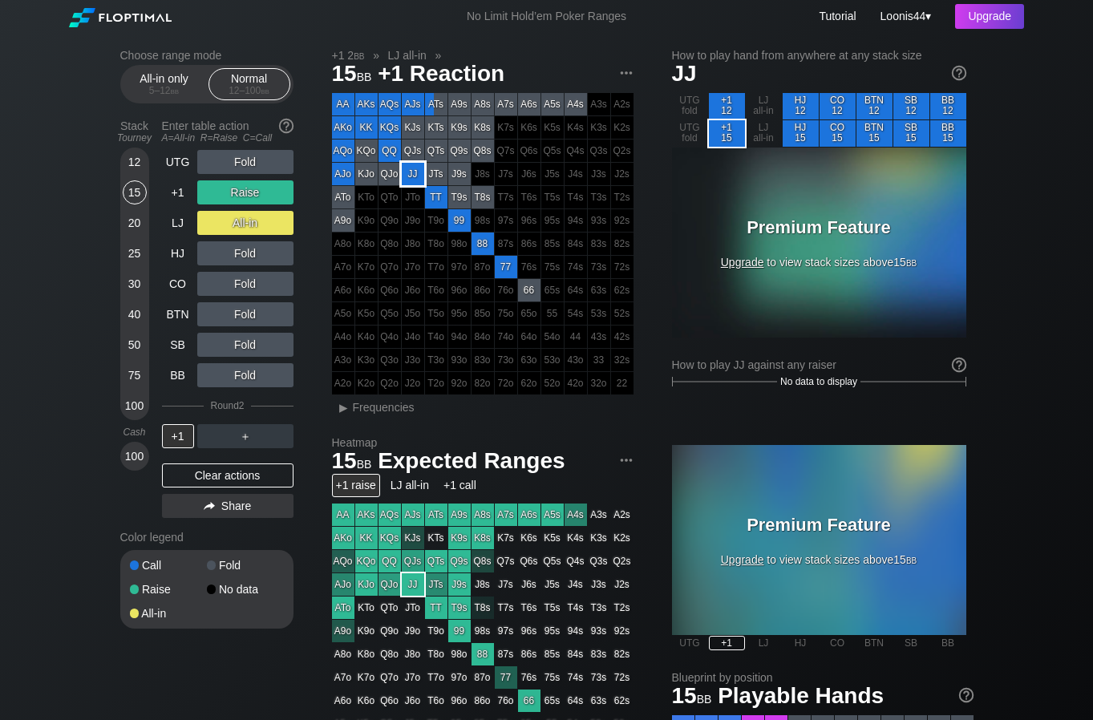
drag, startPoint x: 405, startPoint y: 181, endPoint x: 420, endPoint y: 131, distance: 52.7
click at [405, 176] on div "JJ" at bounding box center [413, 174] width 22 height 22
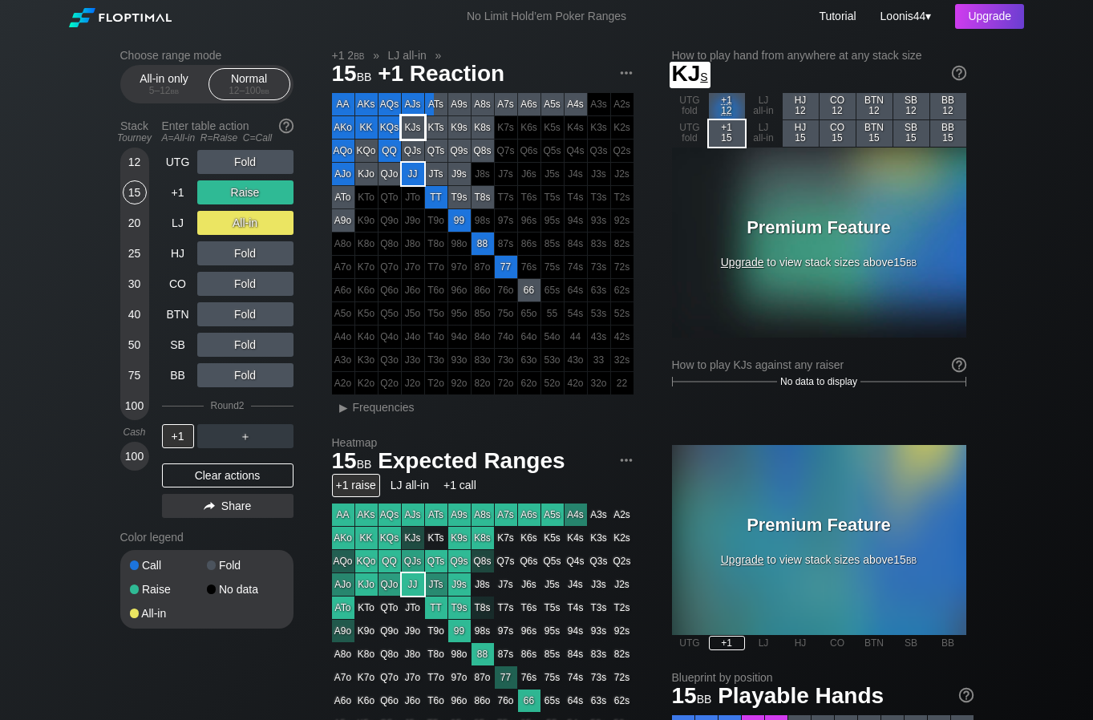
drag, startPoint x: 426, startPoint y: 128, endPoint x: 470, endPoint y: 121, distance: 44.7
click at [430, 126] on div "KTs" at bounding box center [436, 127] width 22 height 22
drag, startPoint x: 475, startPoint y: 122, endPoint x: 498, endPoint y: 118, distance: 22.8
click at [479, 122] on div "K8s" at bounding box center [482, 127] width 22 height 22
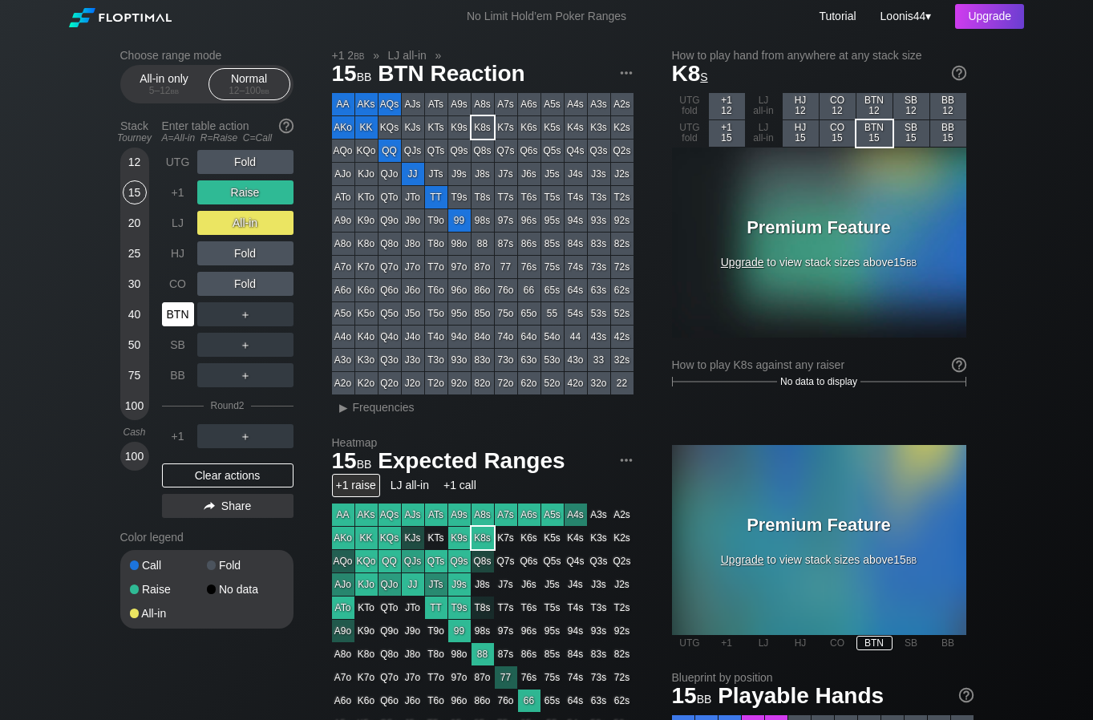
click at [165, 306] on div "BTN" at bounding box center [178, 314] width 32 height 24
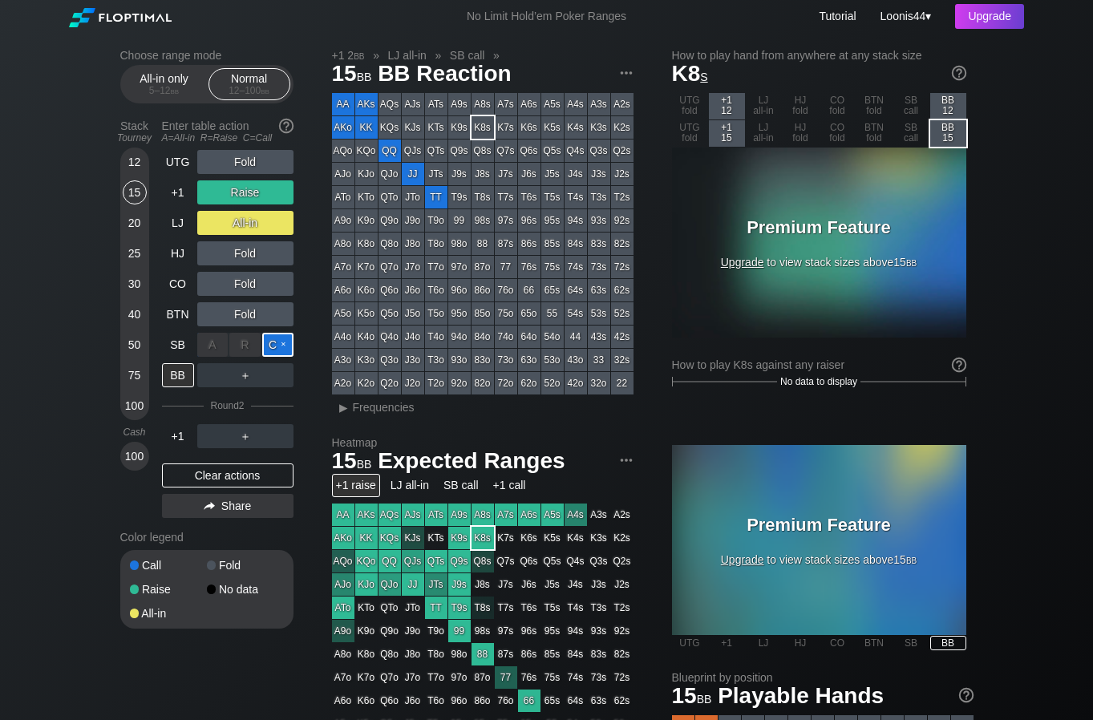
click at [271, 349] on div "C ✕" at bounding box center [277, 345] width 31 height 24
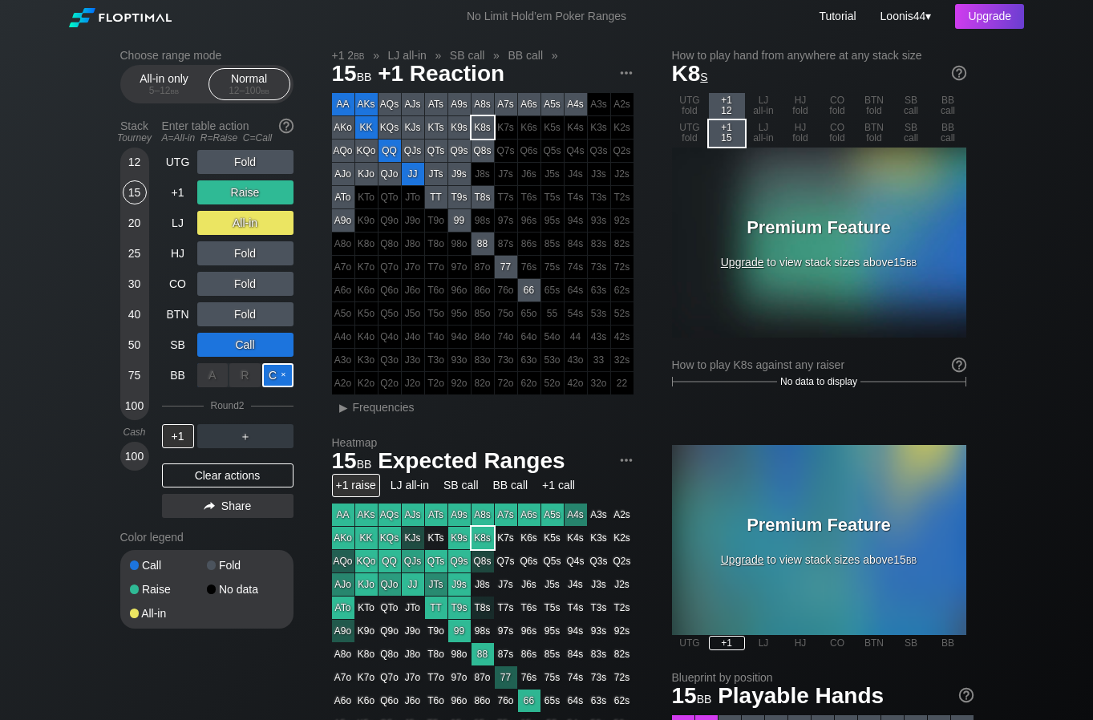
click at [278, 382] on div "C ✕" at bounding box center [277, 375] width 31 height 24
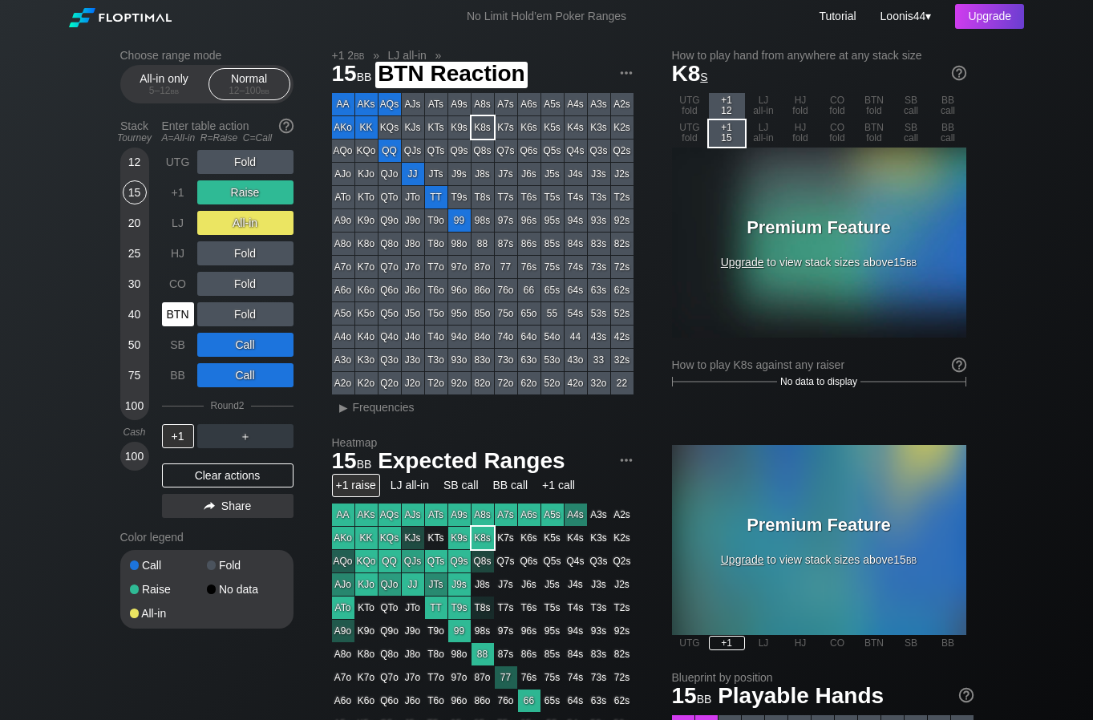
click at [182, 306] on div "BTN" at bounding box center [178, 314] width 32 height 24
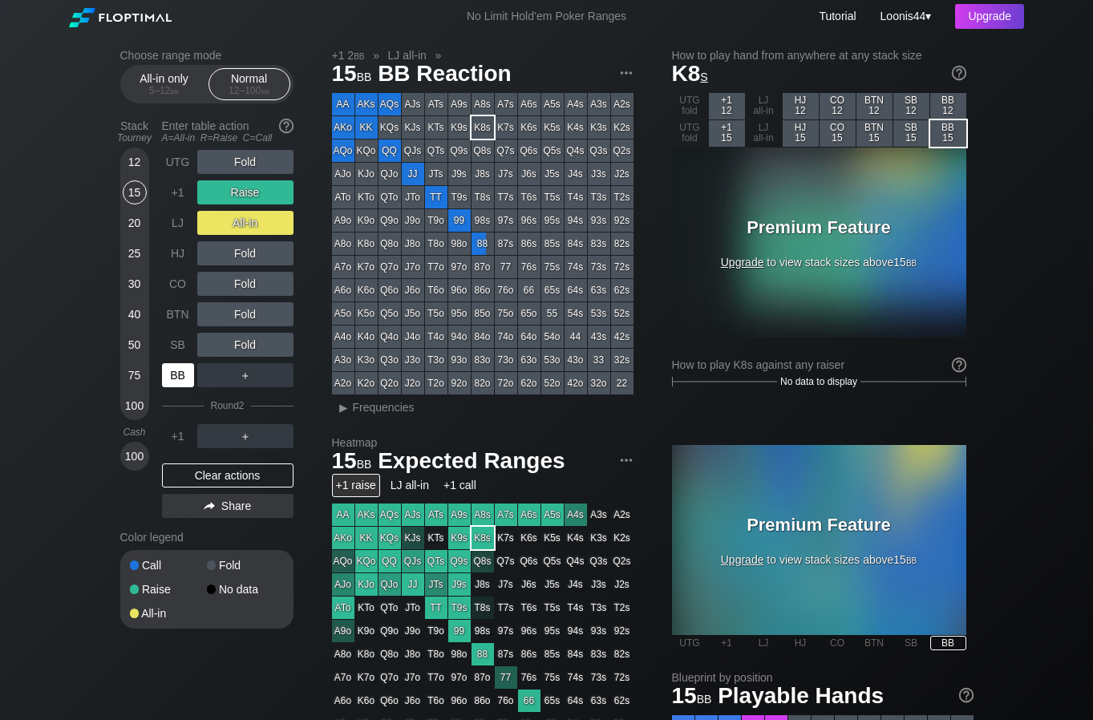
click at [172, 377] on div "BB" at bounding box center [178, 375] width 32 height 24
click at [173, 344] on div "SB" at bounding box center [178, 345] width 32 height 24
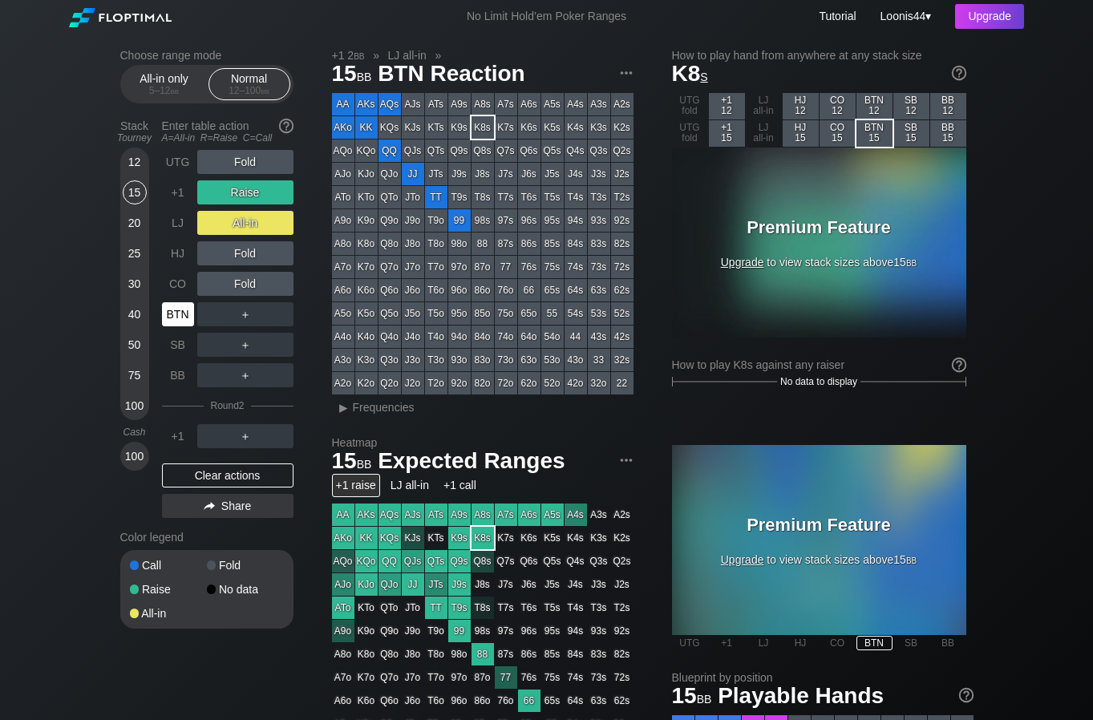
click at [174, 305] on div "BTN" at bounding box center [178, 314] width 32 height 24
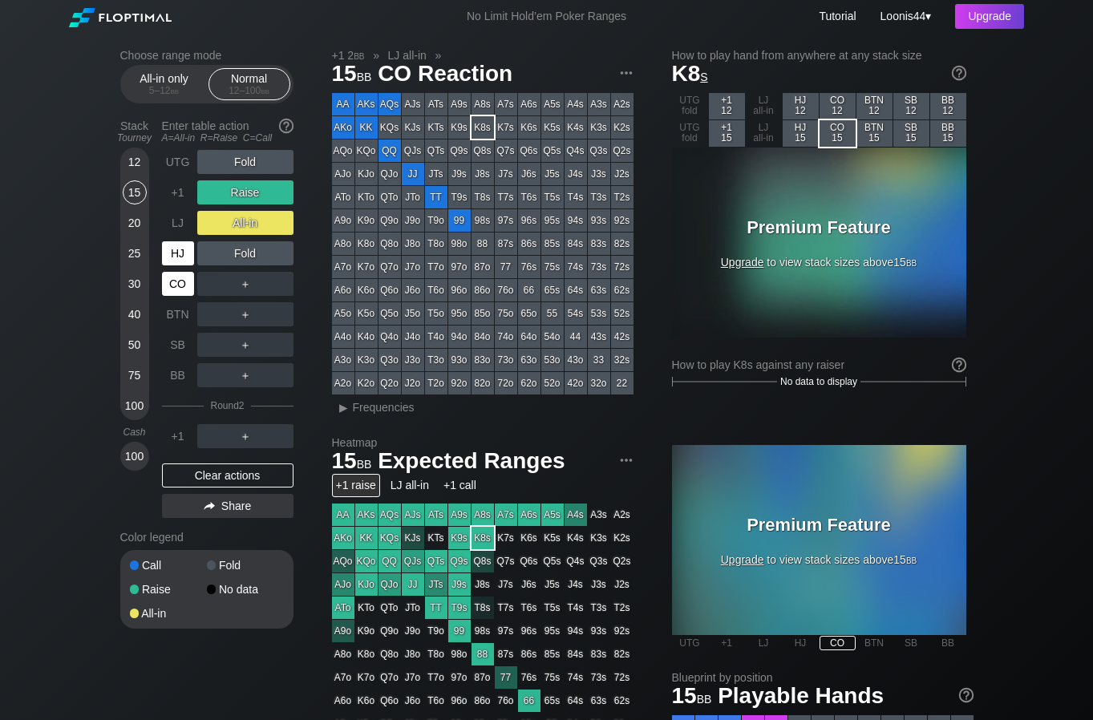
drag, startPoint x: 175, startPoint y: 289, endPoint x: 179, endPoint y: 255, distance: 34.7
click at [177, 281] on div "CO" at bounding box center [178, 284] width 32 height 24
drag, startPoint x: 178, startPoint y: 249, endPoint x: 179, endPoint y: 235, distance: 14.5
click at [178, 240] on div "HJ" at bounding box center [179, 253] width 35 height 30
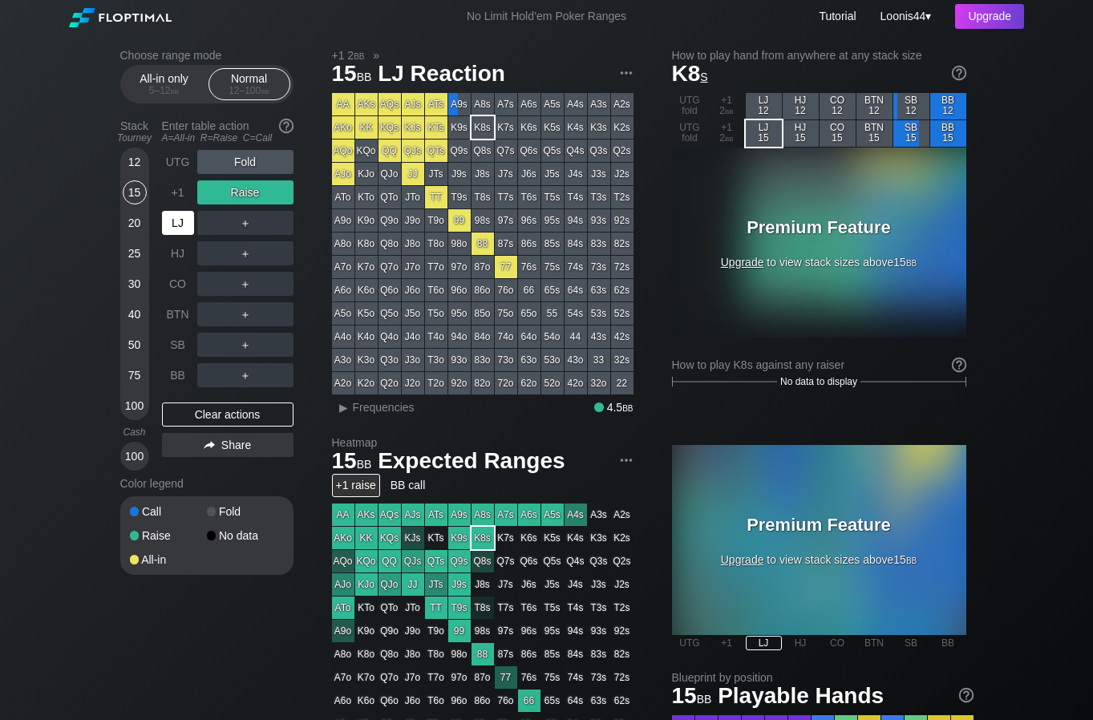
drag, startPoint x: 178, startPoint y: 217, endPoint x: 180, endPoint y: 193, distance: 24.2
click at [178, 215] on div "LJ" at bounding box center [178, 223] width 32 height 24
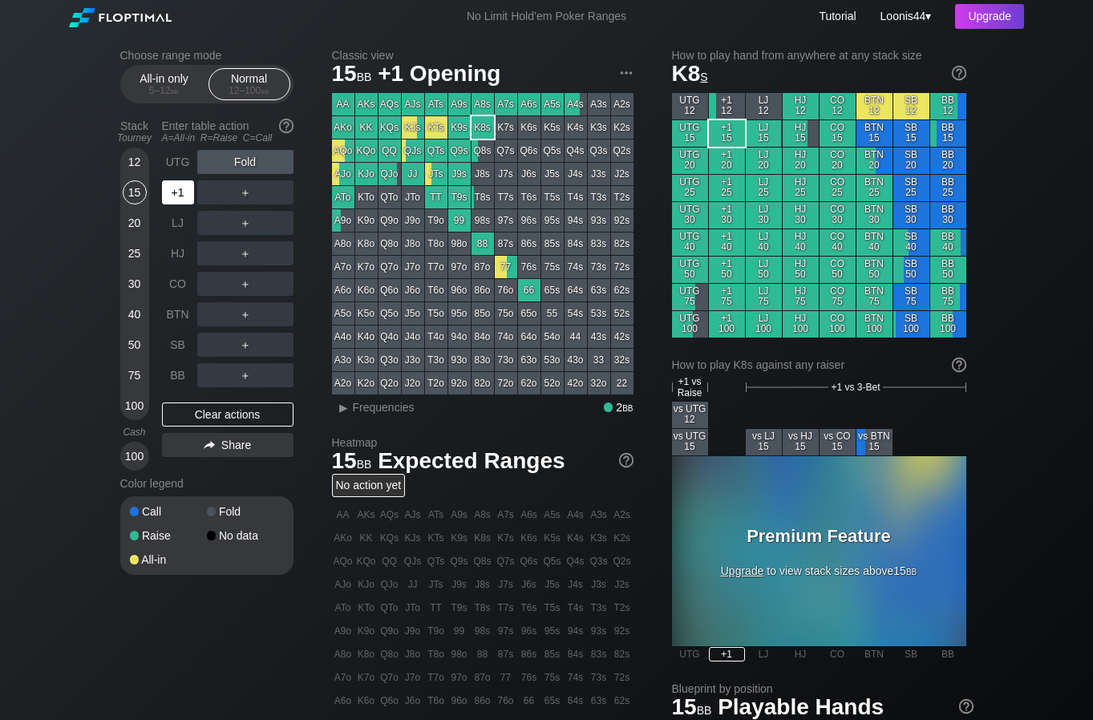
click at [180, 190] on div "+1" at bounding box center [178, 192] width 32 height 24
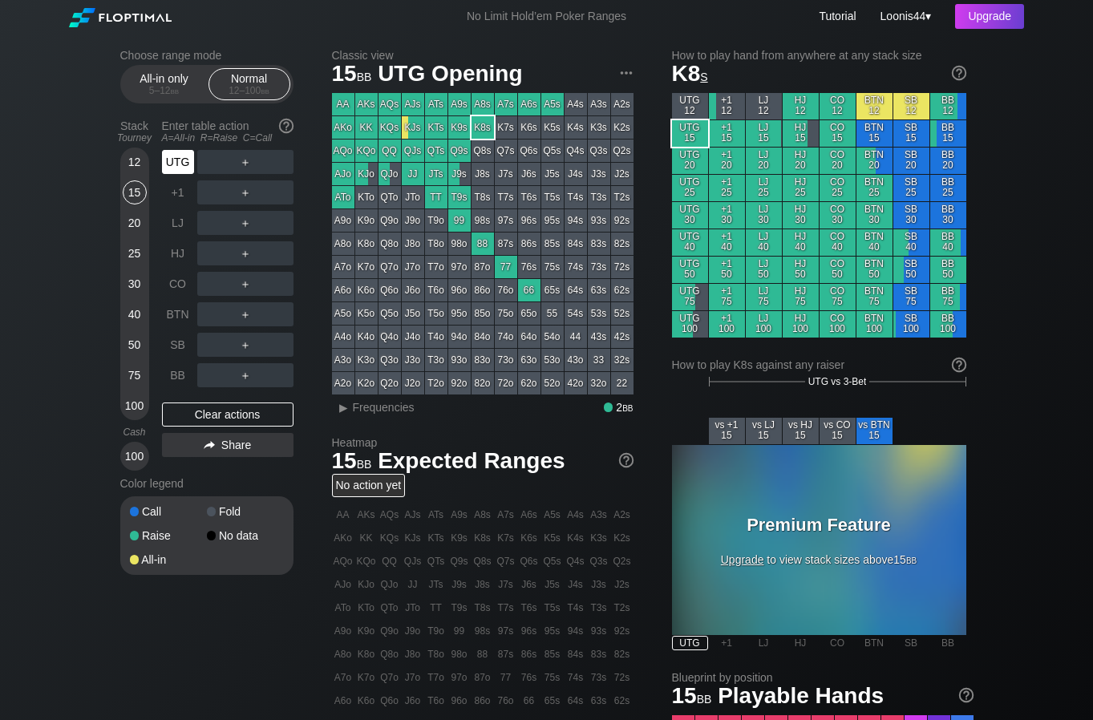
click at [183, 162] on div "UTG" at bounding box center [178, 162] width 32 height 24
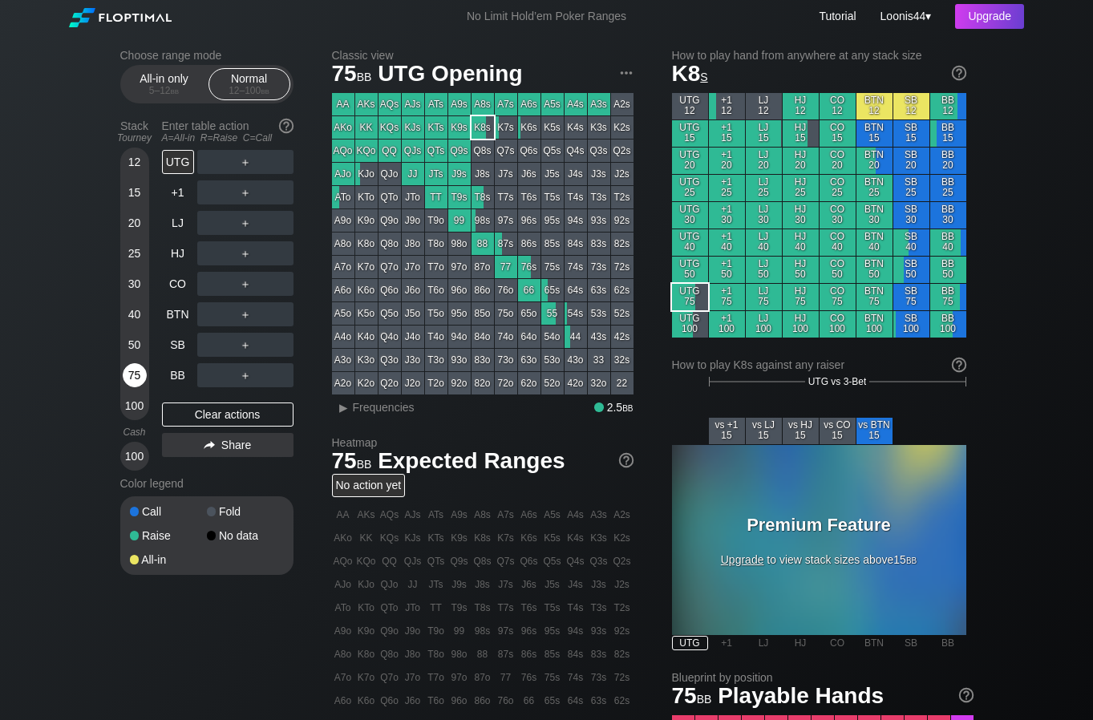
click at [131, 375] on div "75" at bounding box center [135, 375] width 24 height 24
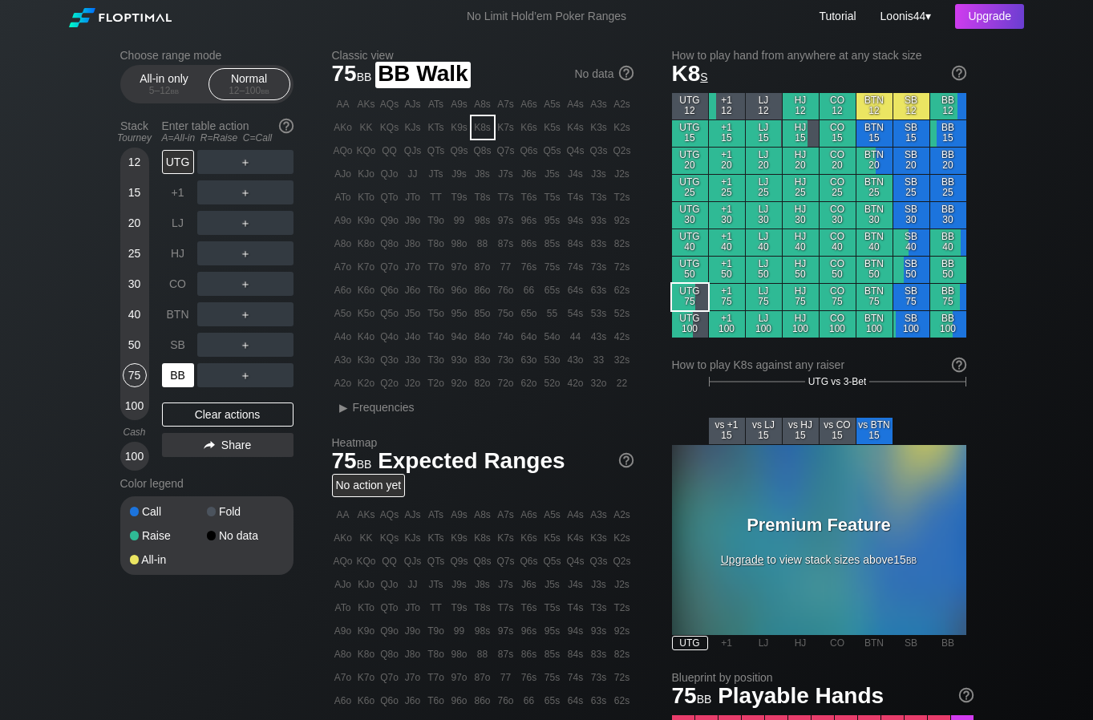
click at [173, 374] on div "BB" at bounding box center [178, 375] width 32 height 24
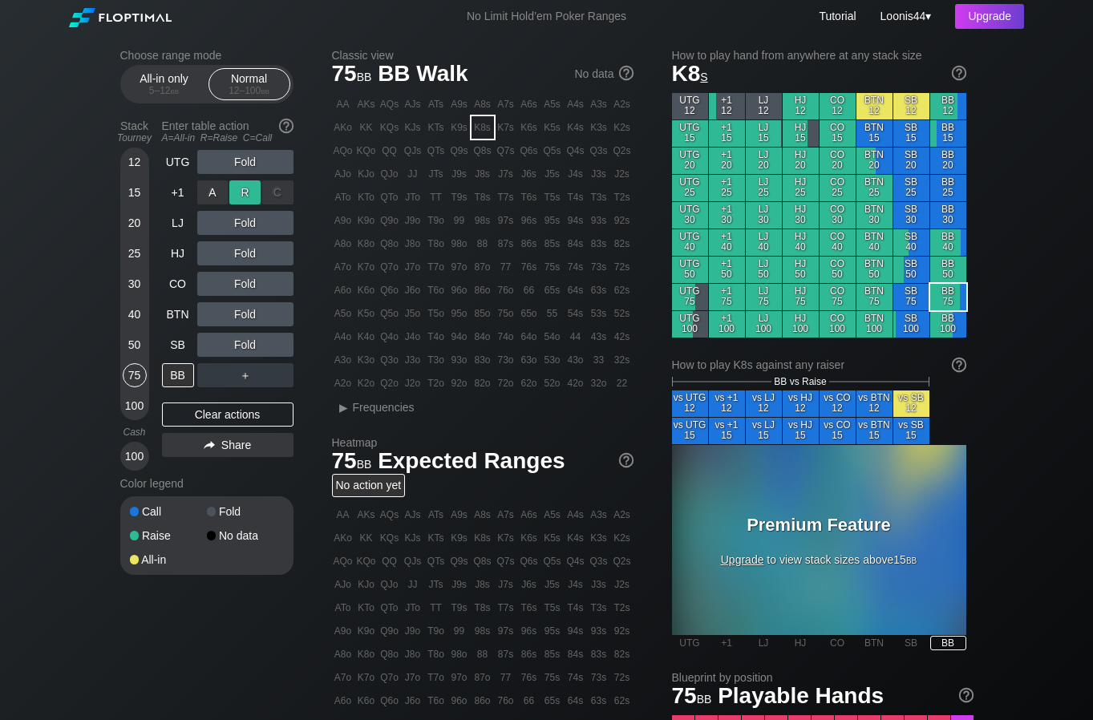
click at [253, 193] on div "R ✕" at bounding box center [244, 192] width 31 height 24
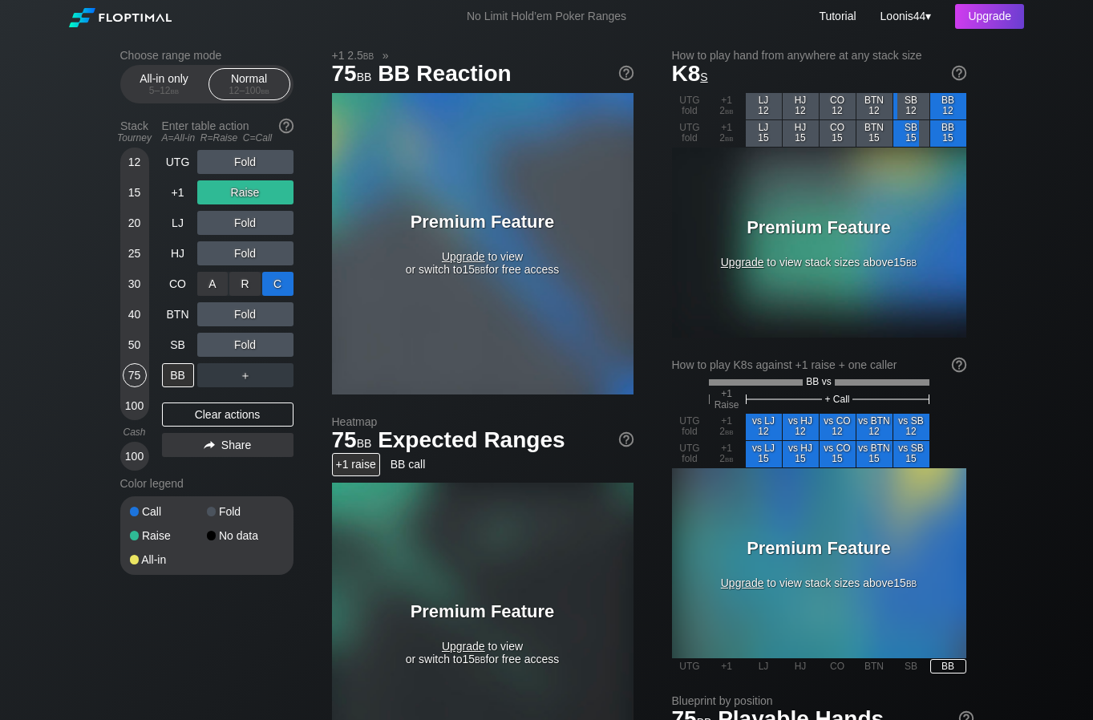
click at [268, 283] on div "C ✕" at bounding box center [277, 284] width 31 height 24
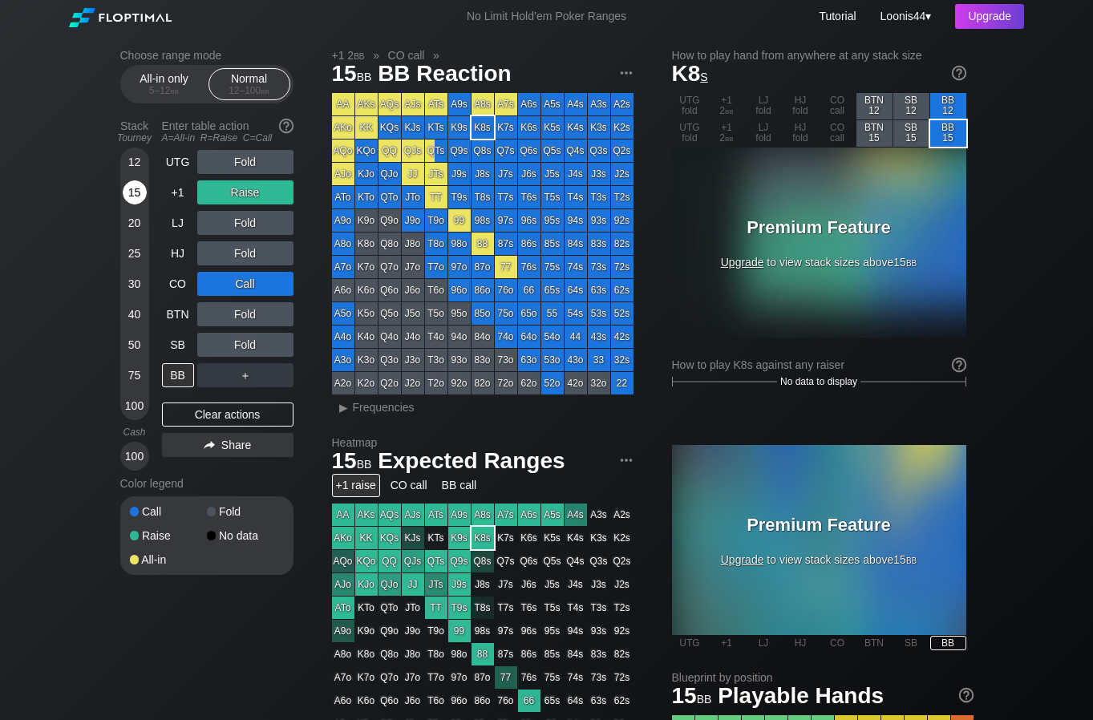
click at [138, 191] on div "15" at bounding box center [135, 192] width 24 height 24
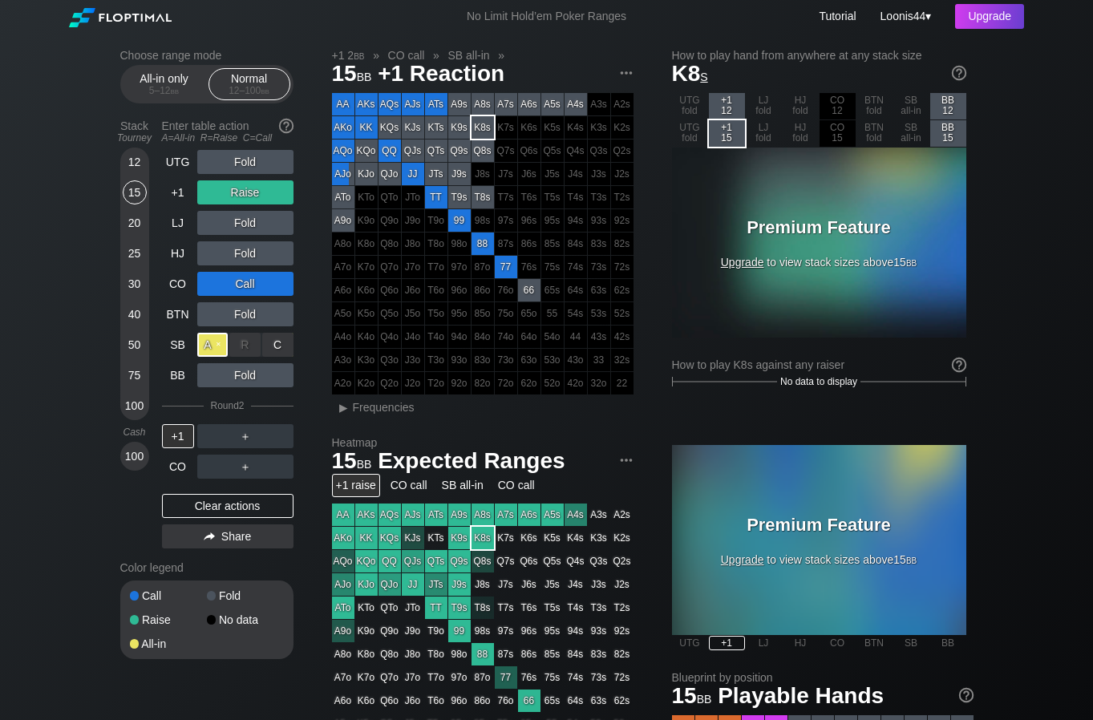
click at [214, 346] on div "A ✕" at bounding box center [212, 345] width 31 height 24
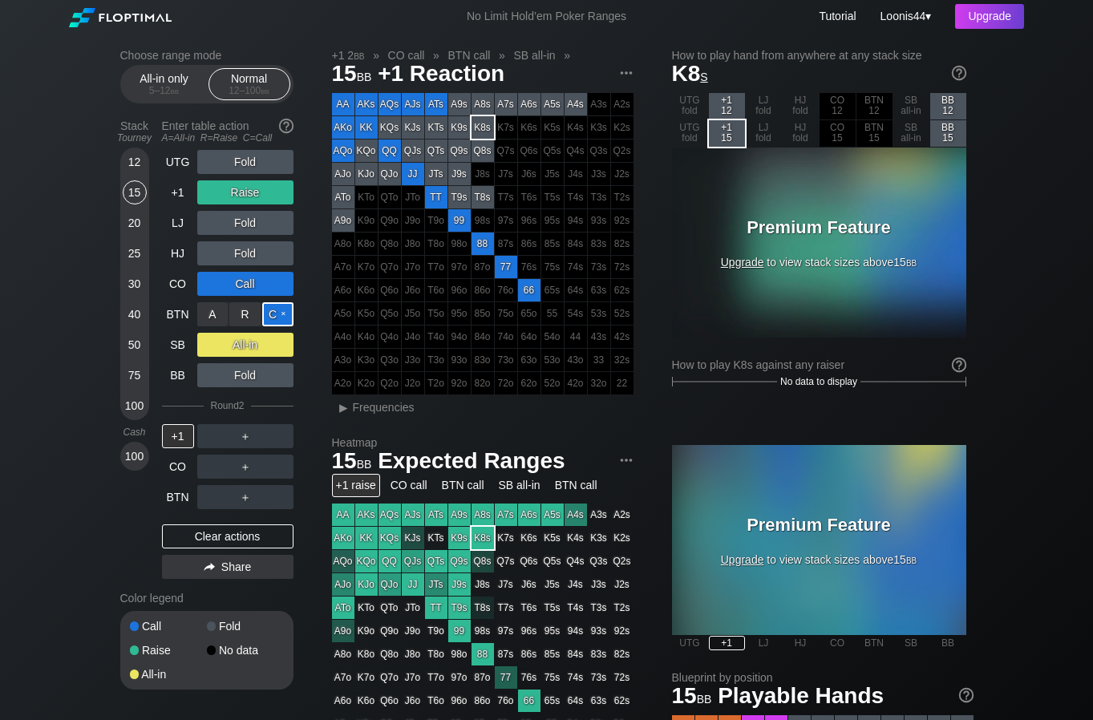
click at [269, 315] on div "C ✕" at bounding box center [277, 314] width 31 height 24
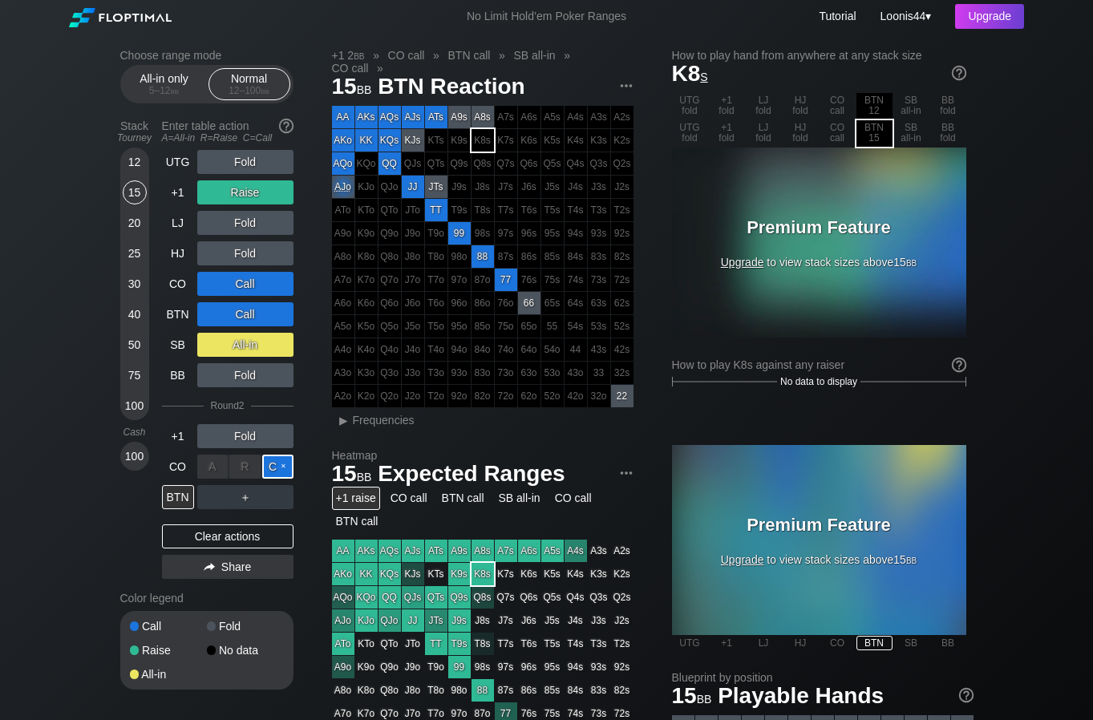
click at [276, 471] on div "C ✕" at bounding box center [277, 467] width 31 height 24
